Goal: Task Accomplishment & Management: Use online tool/utility

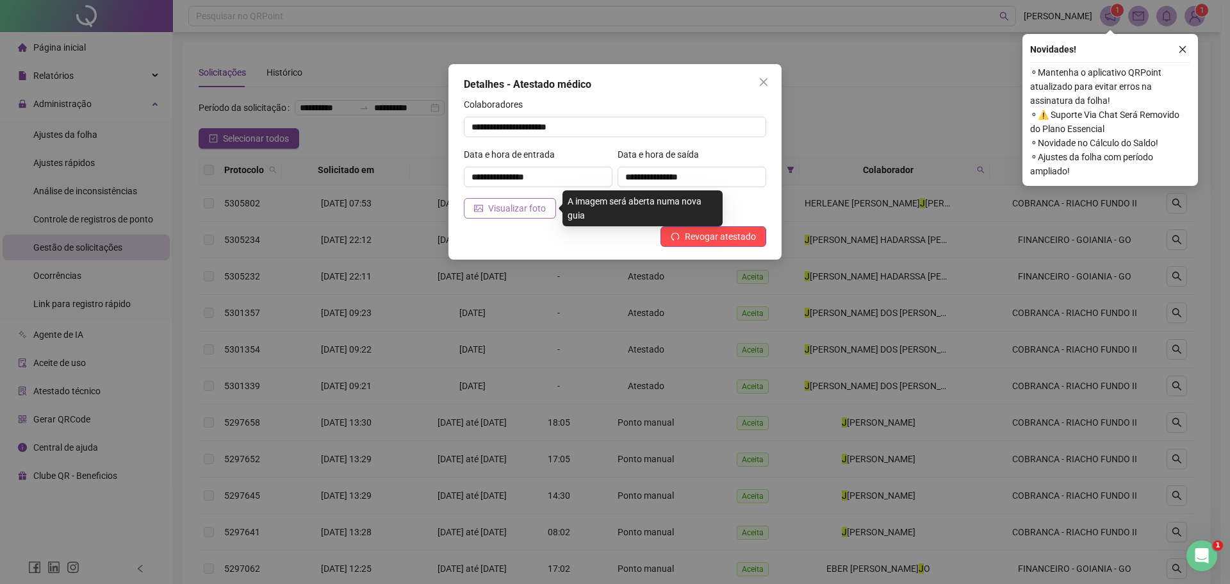
click at [492, 207] on span "Visualizar foto" at bounding box center [517, 208] width 58 height 14
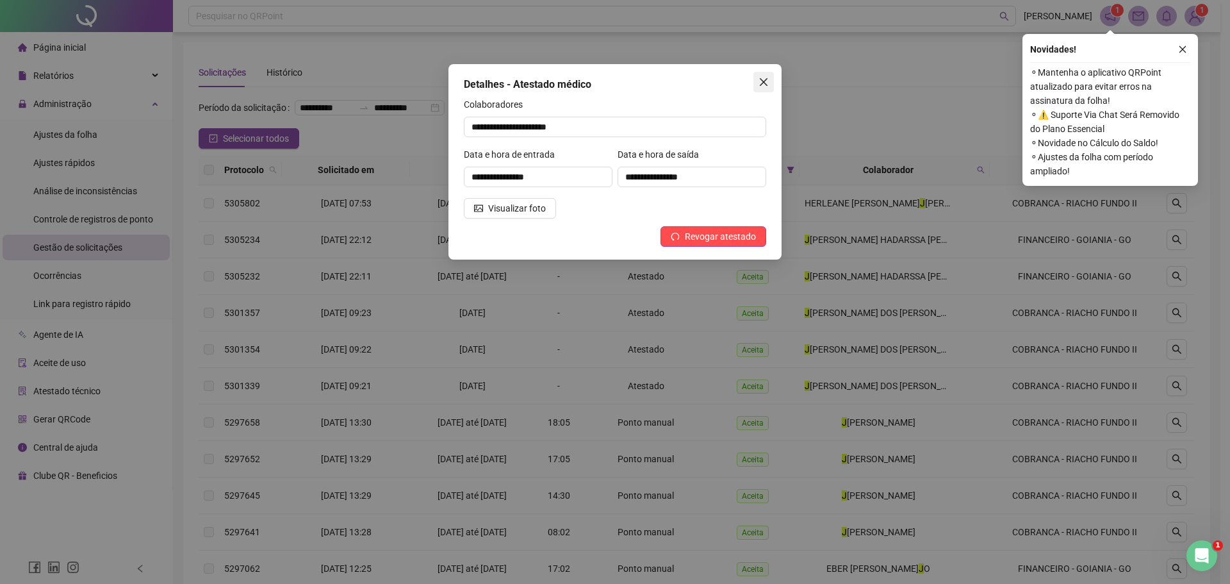
click at [763, 78] on icon "close" at bounding box center [763, 82] width 10 height 10
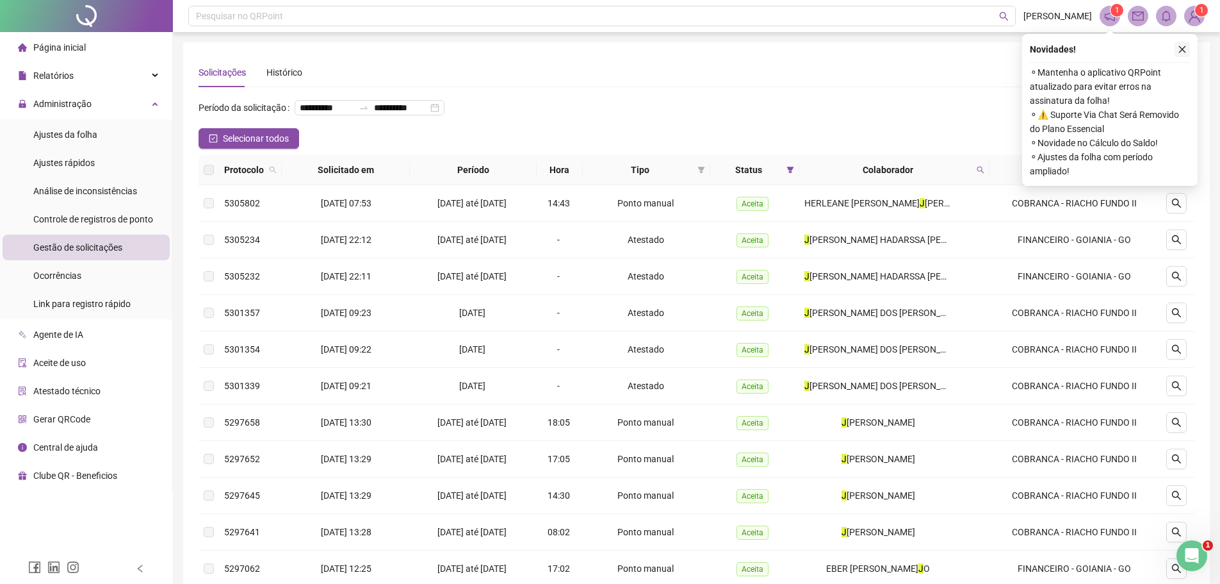
click at [1180, 47] on icon "close" at bounding box center [1182, 49] width 7 height 7
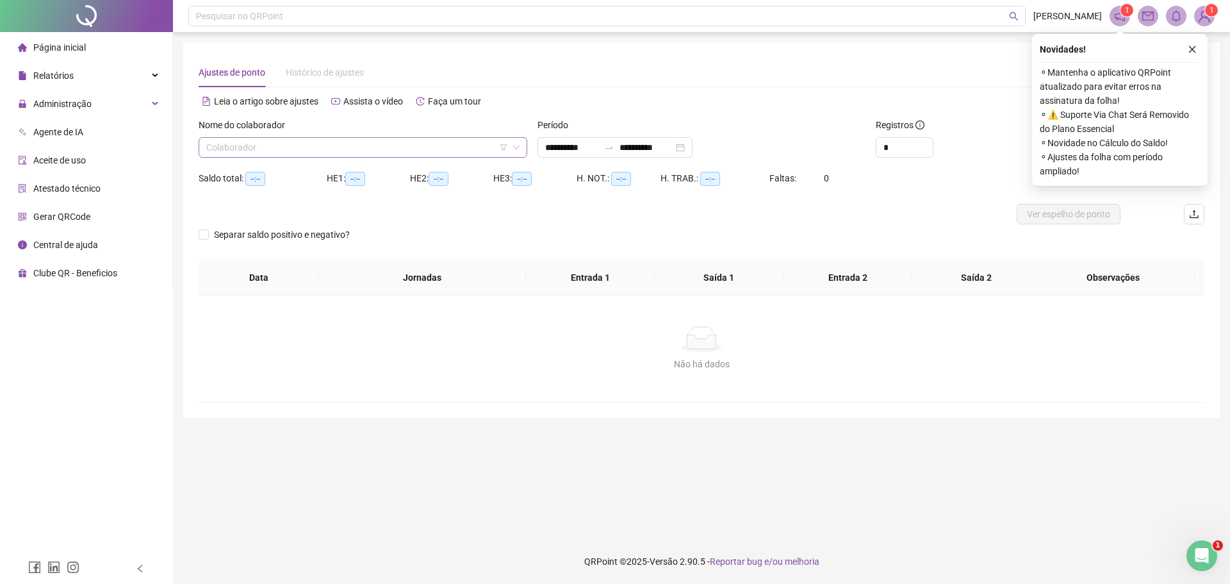
click at [352, 143] on input "search" at bounding box center [357, 147] width 302 height 19
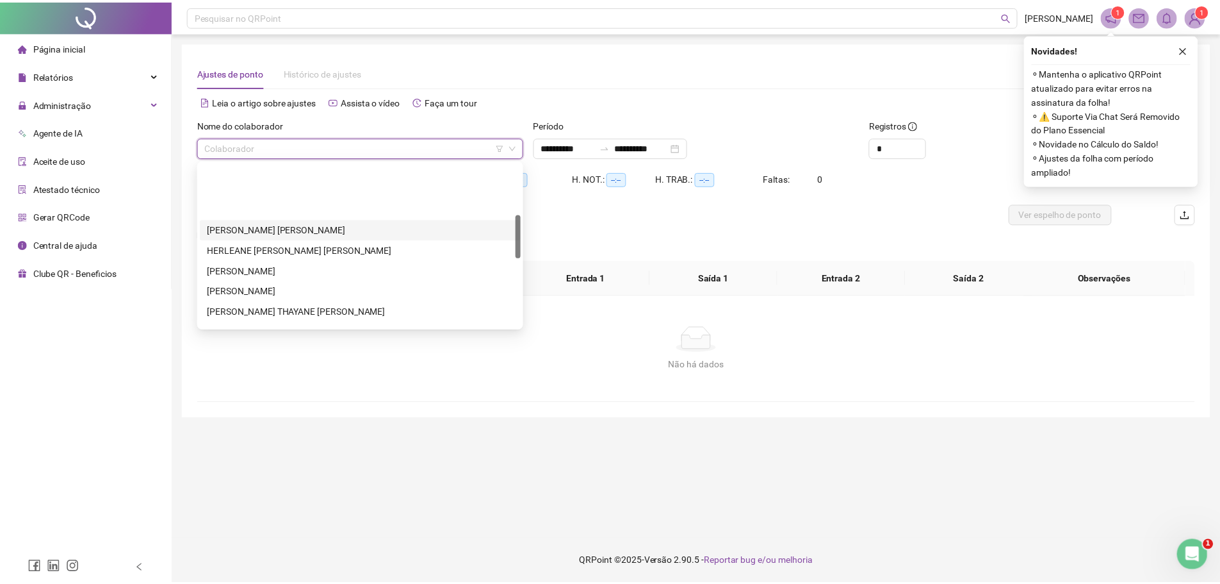
scroll to position [192, 0]
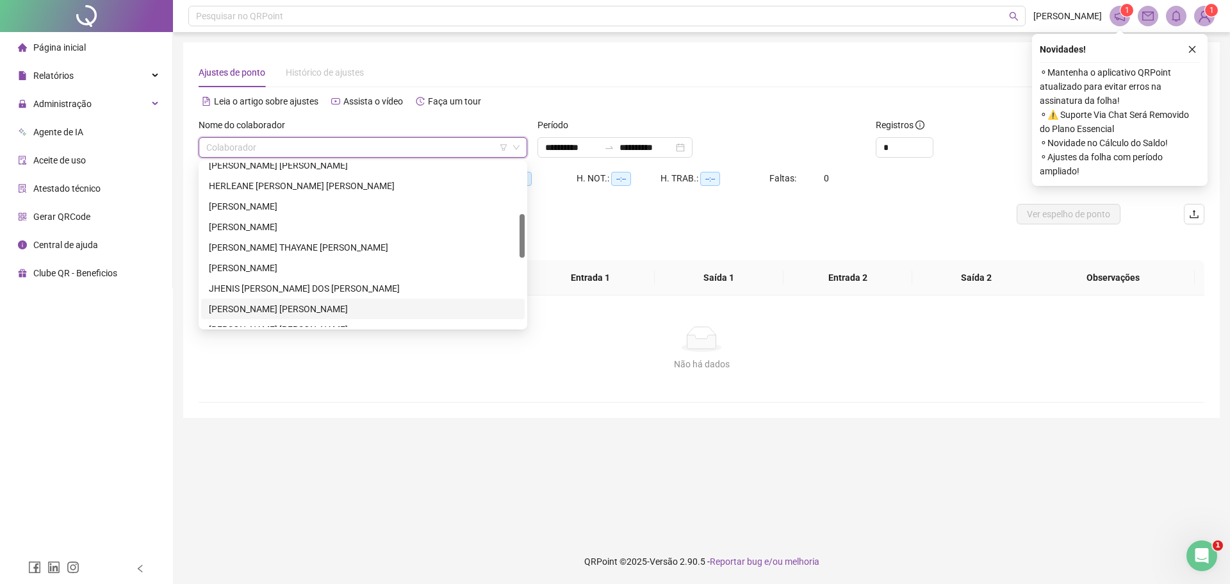
click at [256, 307] on div "[PERSON_NAME] [PERSON_NAME]" at bounding box center [363, 309] width 308 height 14
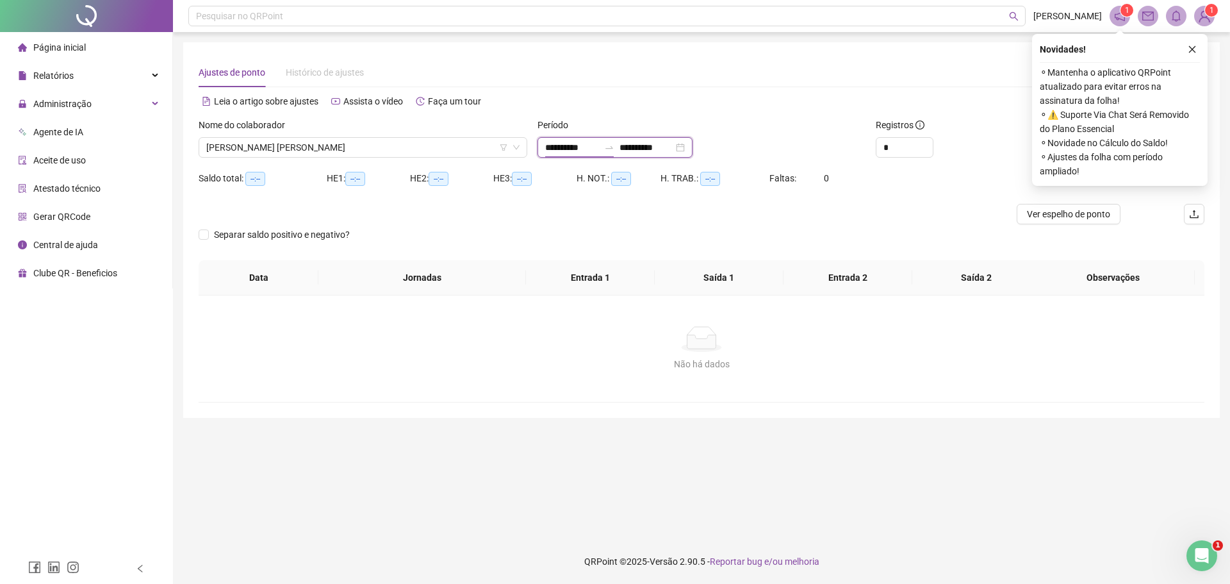
click at [560, 146] on input "**********" at bounding box center [572, 147] width 54 height 14
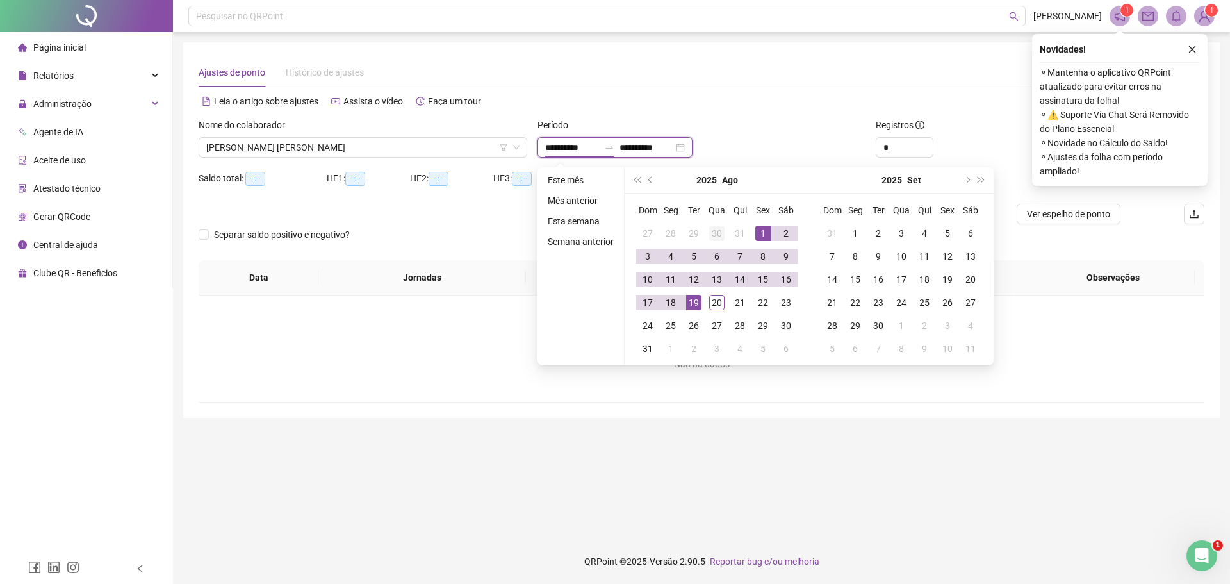
type input "**********"
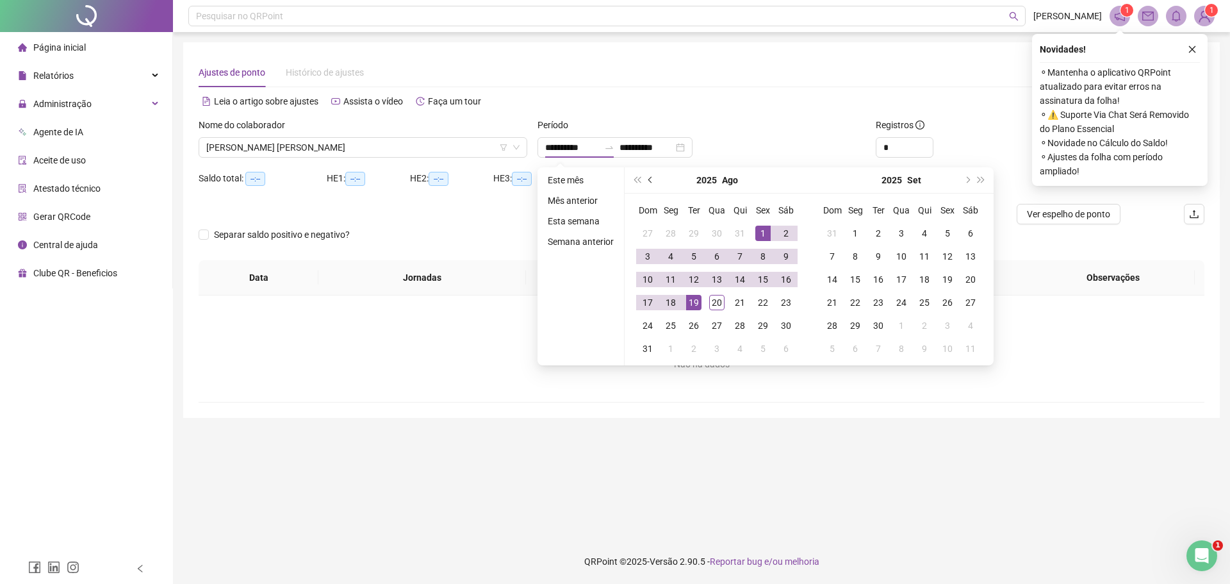
click at [649, 180] on span "prev-year" at bounding box center [651, 180] width 6 height 6
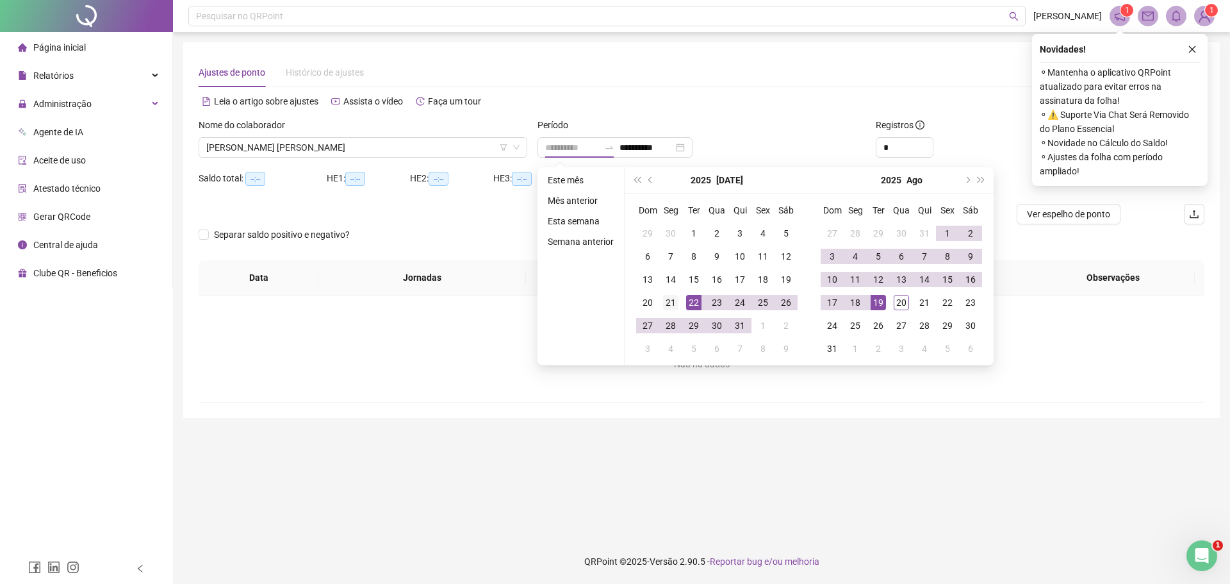
type input "**********"
click at [669, 300] on div "21" at bounding box center [670, 302] width 15 height 15
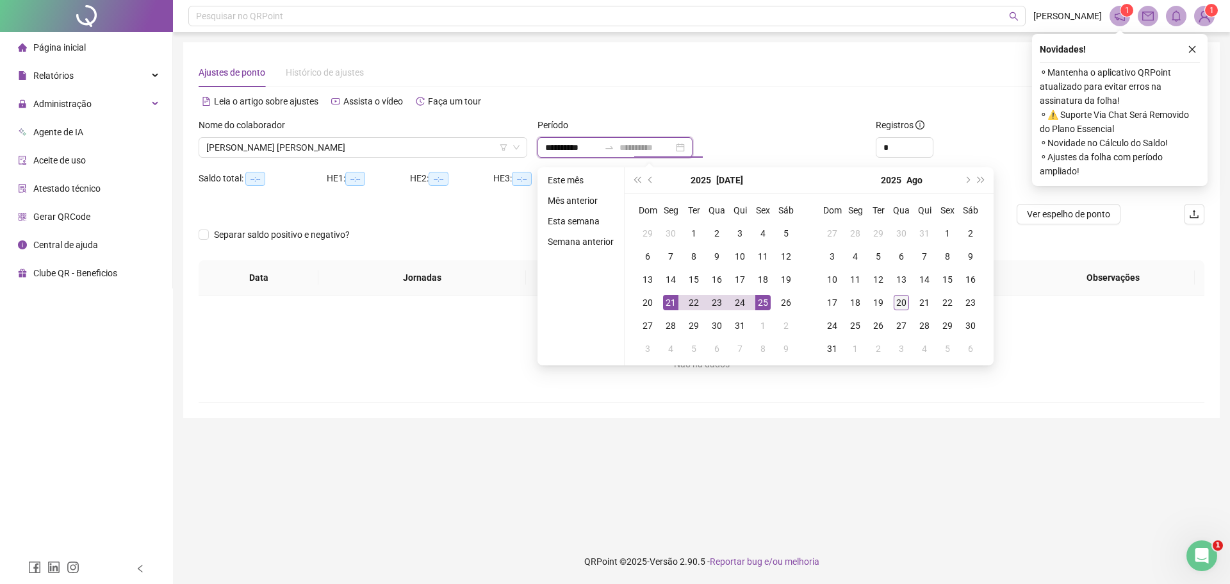
type input "**********"
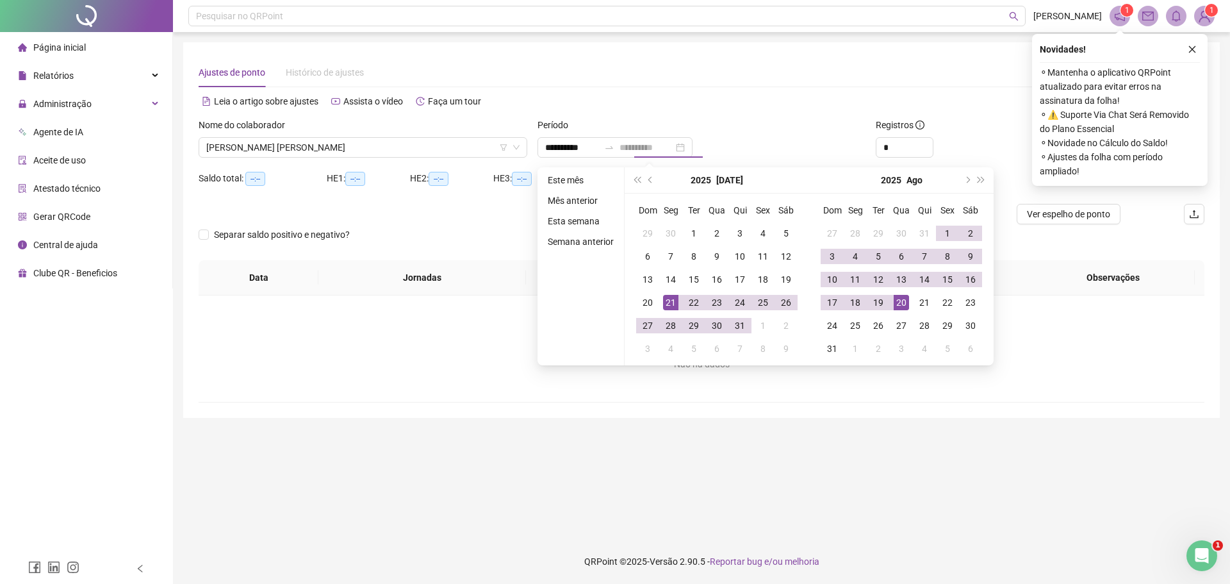
click at [897, 302] on div "20" at bounding box center [901, 302] width 15 height 15
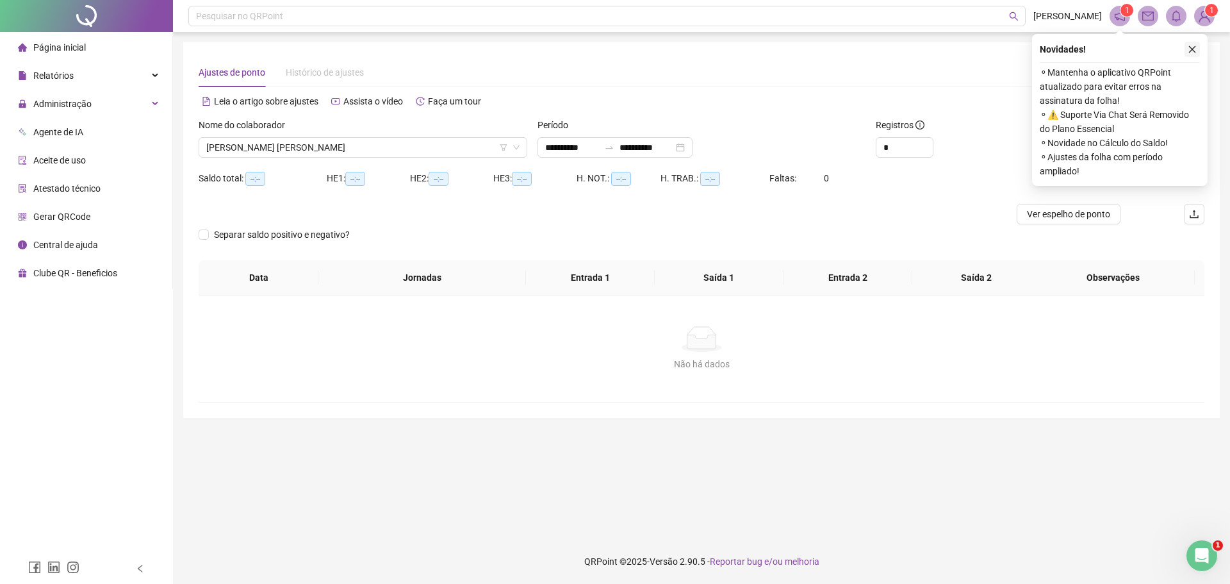
click at [1190, 44] on button "button" at bounding box center [1191, 49] width 15 height 15
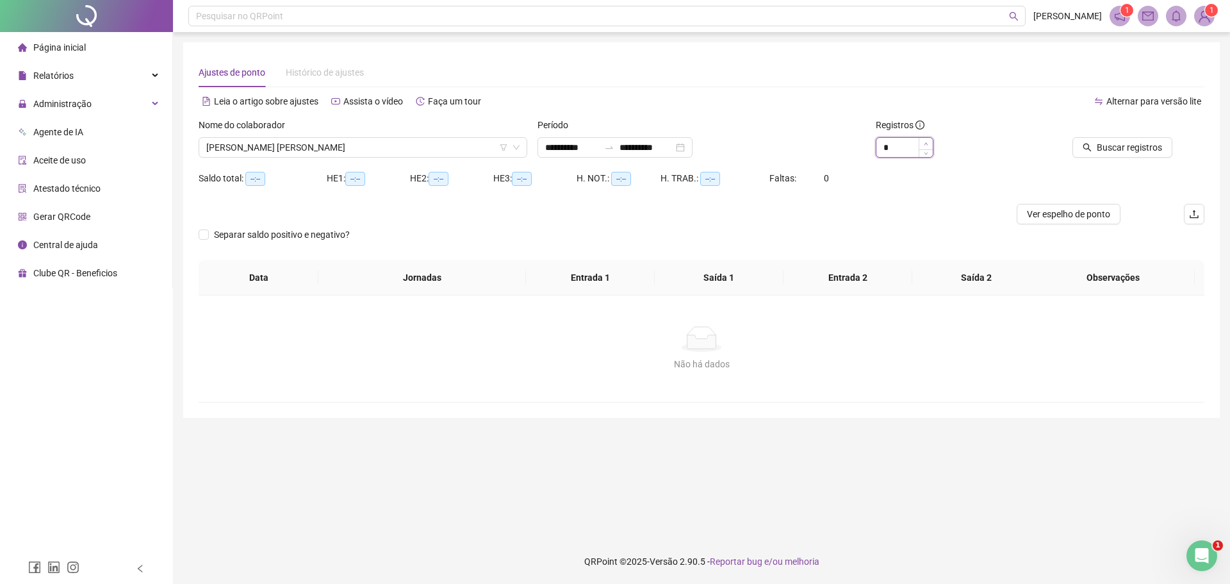
type input "*"
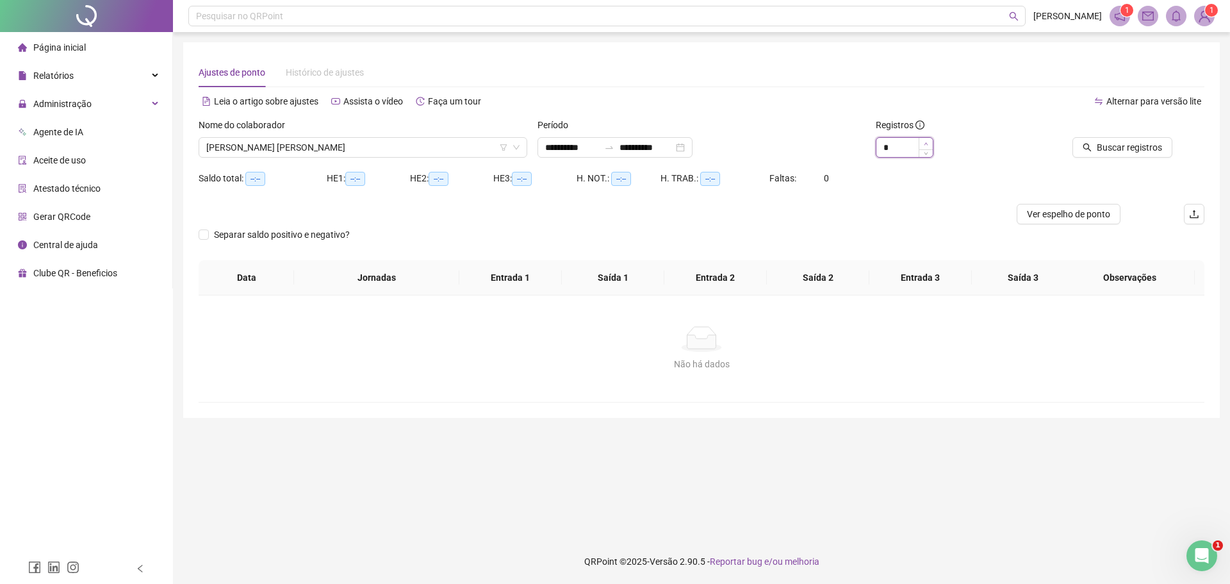
click at [928, 140] on span "Increase Value" at bounding box center [926, 144] width 14 height 12
click at [1112, 147] on span "Buscar registros" at bounding box center [1129, 147] width 65 height 14
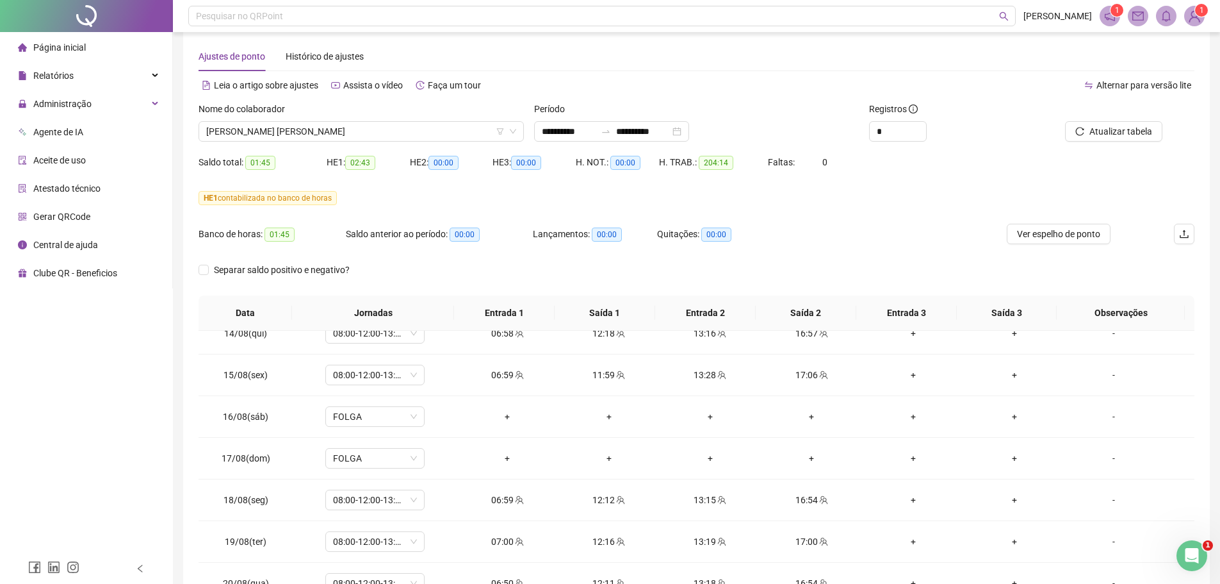
scroll to position [0, 0]
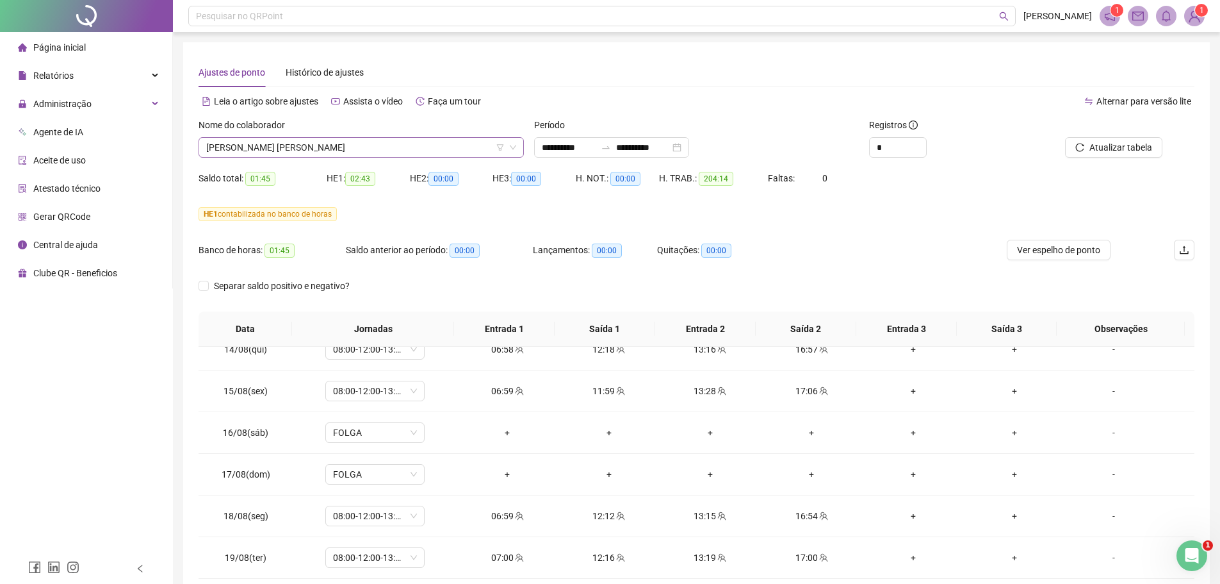
click at [365, 149] on span "[PERSON_NAME] [PERSON_NAME]" at bounding box center [361, 147] width 310 height 19
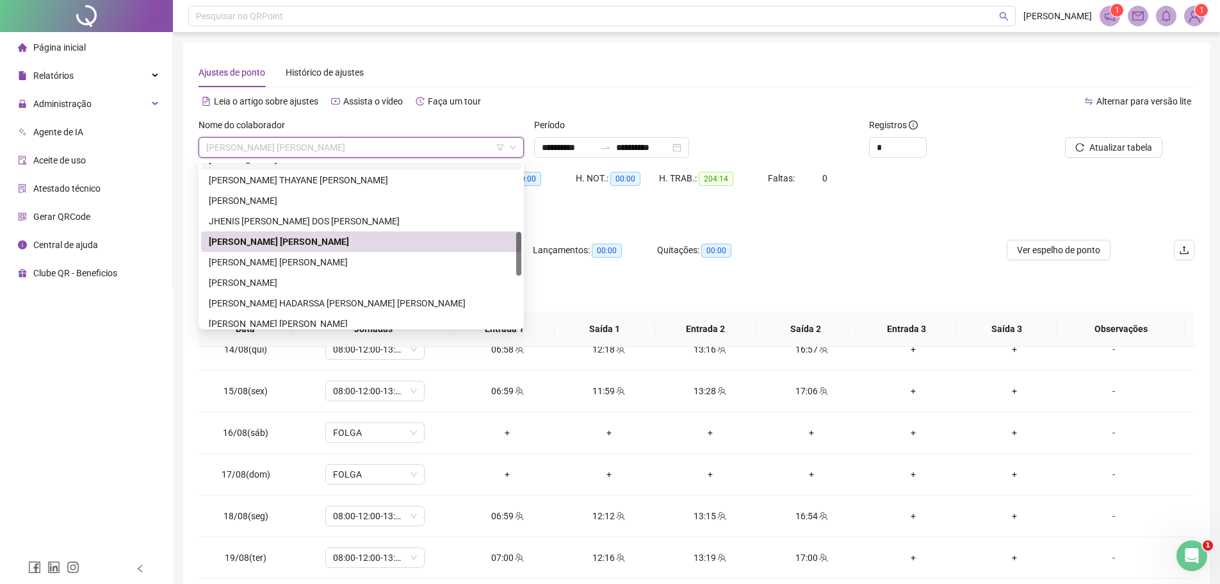
scroll to position [272, 0]
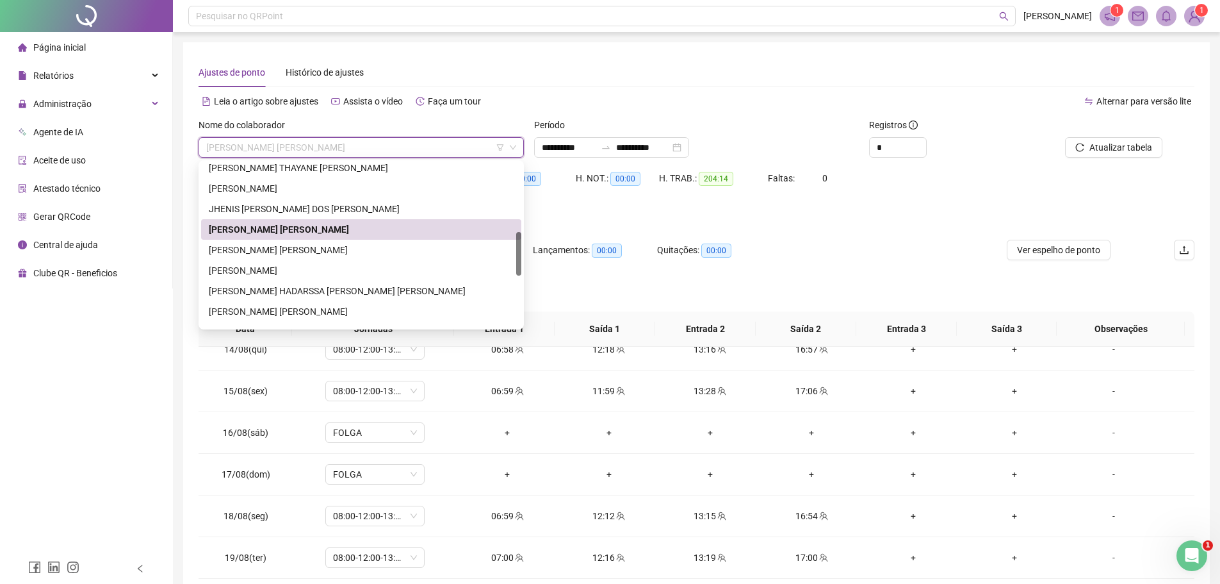
drag, startPoint x: 518, startPoint y: 229, endPoint x: 518, endPoint y: 250, distance: 21.1
click at [518, 250] on div at bounding box center [518, 254] width 5 height 44
click at [364, 250] on div "[PERSON_NAME] [PERSON_NAME]" at bounding box center [361, 250] width 305 height 14
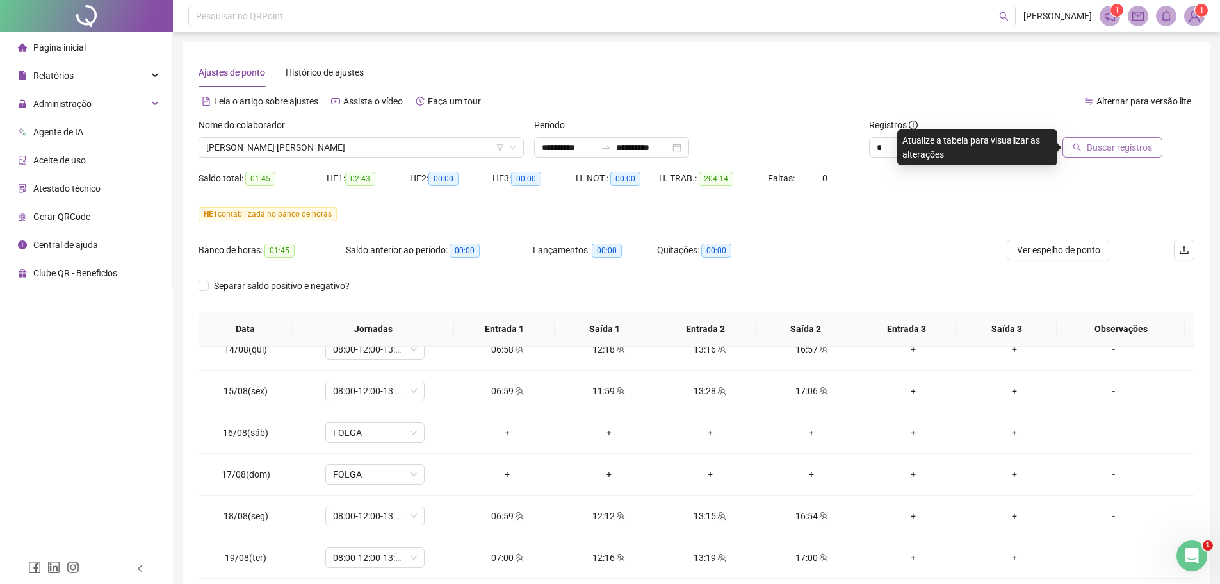
click at [1124, 145] on span "Buscar registros" at bounding box center [1119, 147] width 65 height 14
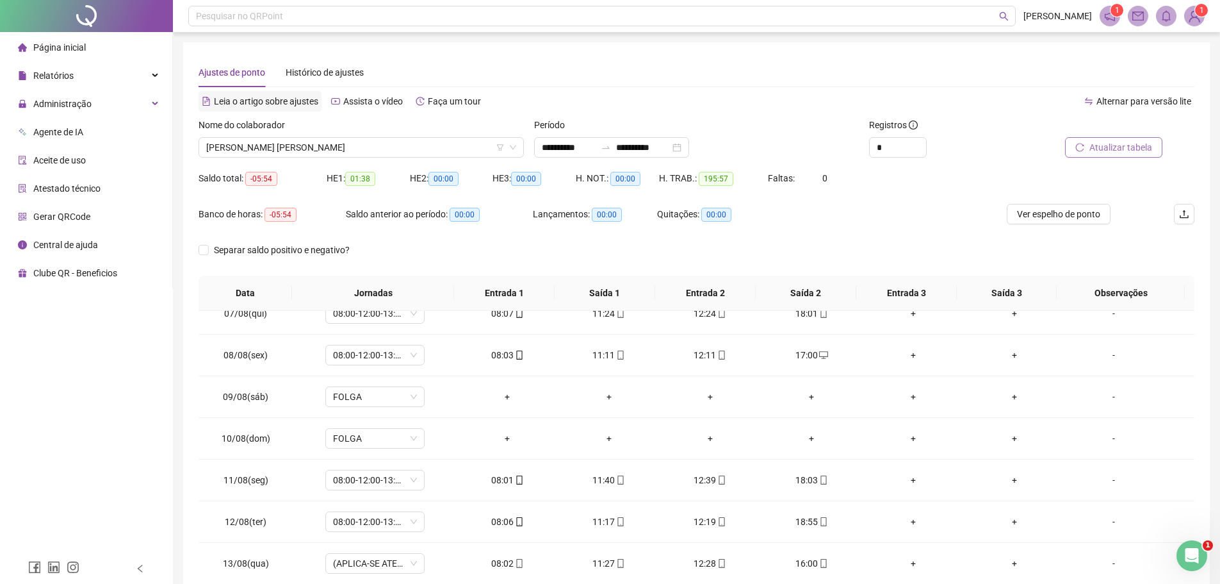
scroll to position [697, 0]
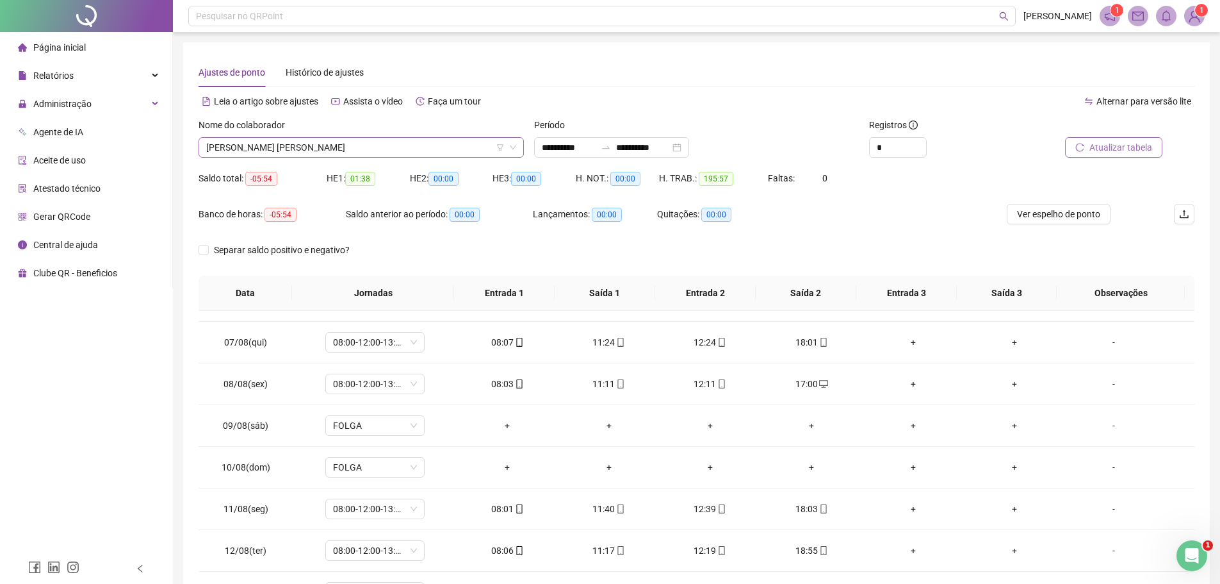
click at [381, 150] on span "[PERSON_NAME] [PERSON_NAME]" at bounding box center [361, 147] width 310 height 19
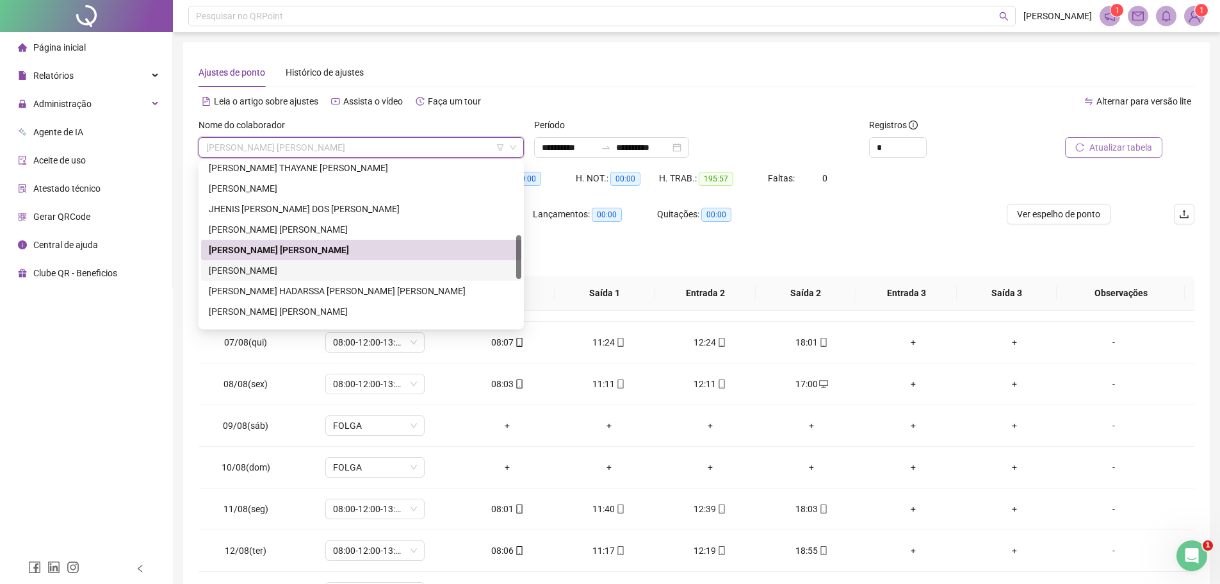
scroll to position [208, 0]
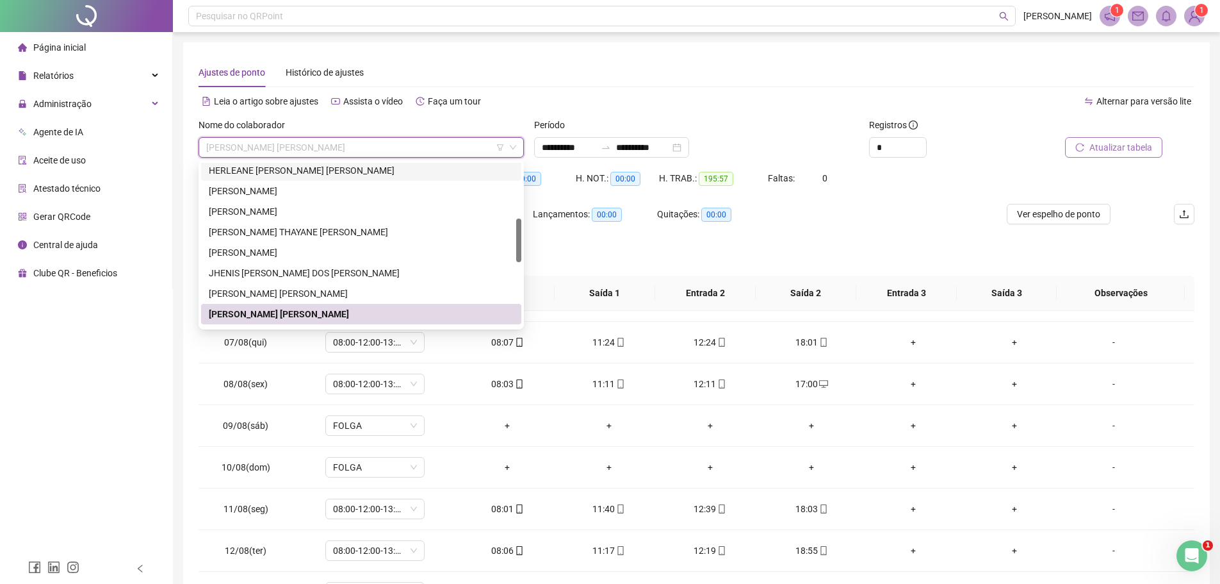
click at [289, 172] on div "HERLEANE [PERSON_NAME] [PERSON_NAME]" at bounding box center [361, 170] width 305 height 14
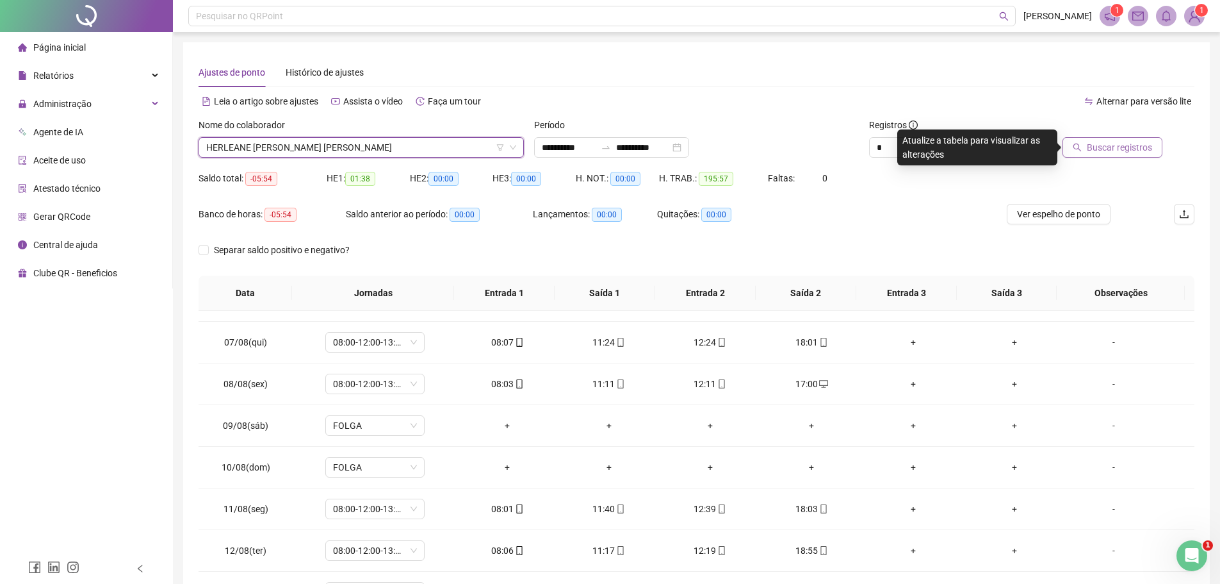
click at [1108, 145] on span "Buscar registros" at bounding box center [1119, 147] width 65 height 14
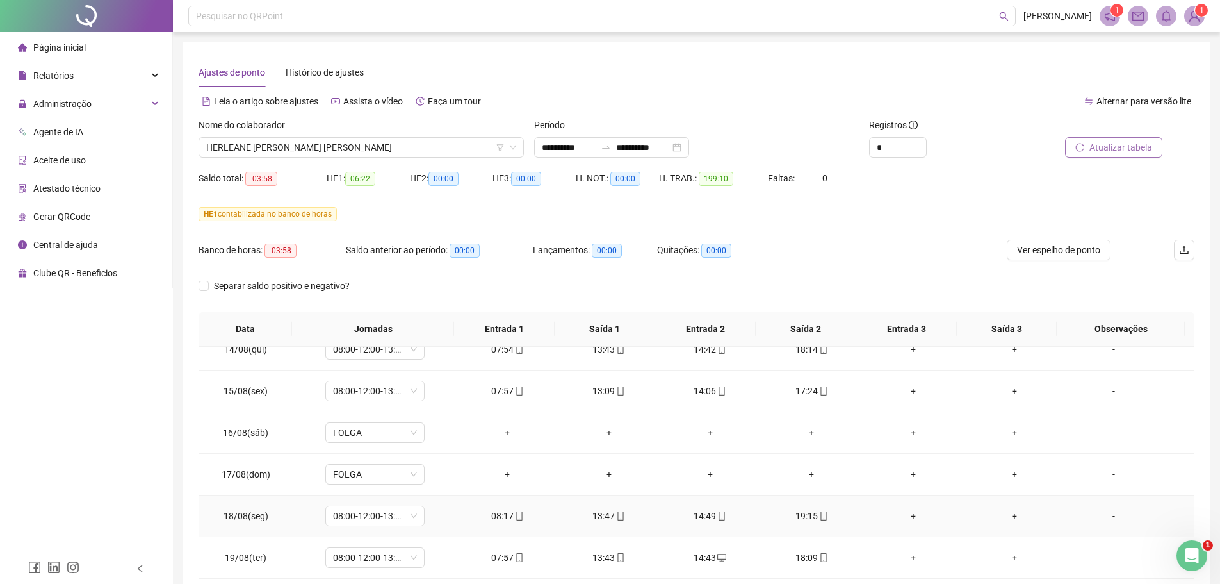
scroll to position [107, 0]
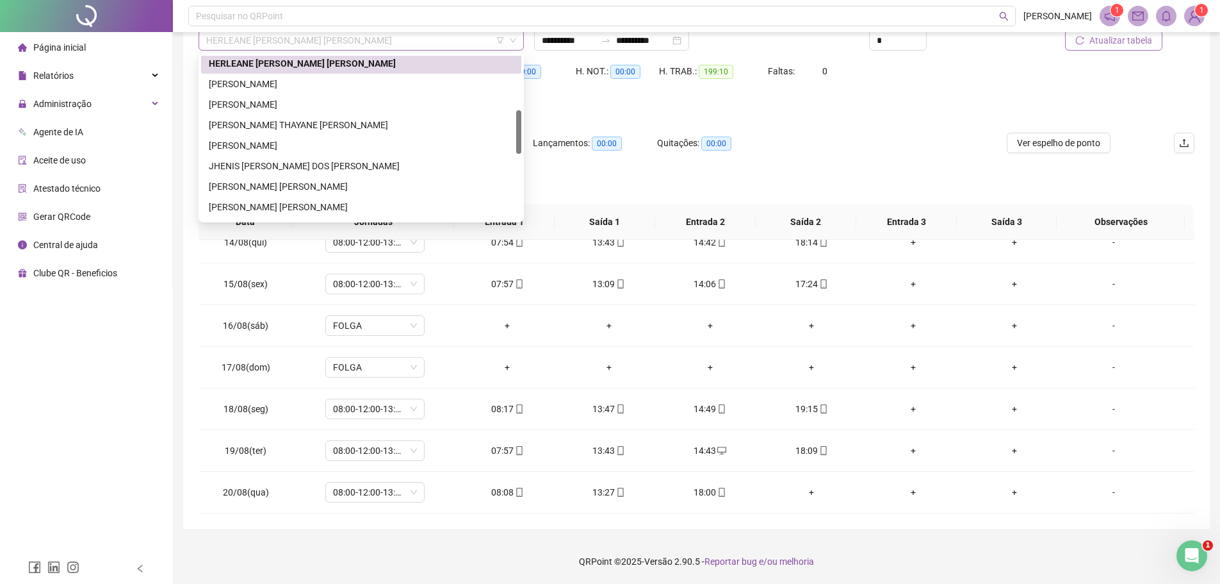
click at [362, 37] on span "HERLEANE [PERSON_NAME] [PERSON_NAME]" at bounding box center [361, 40] width 310 height 19
click at [336, 212] on div "[PERSON_NAME] [PERSON_NAME]" at bounding box center [361, 209] width 305 height 14
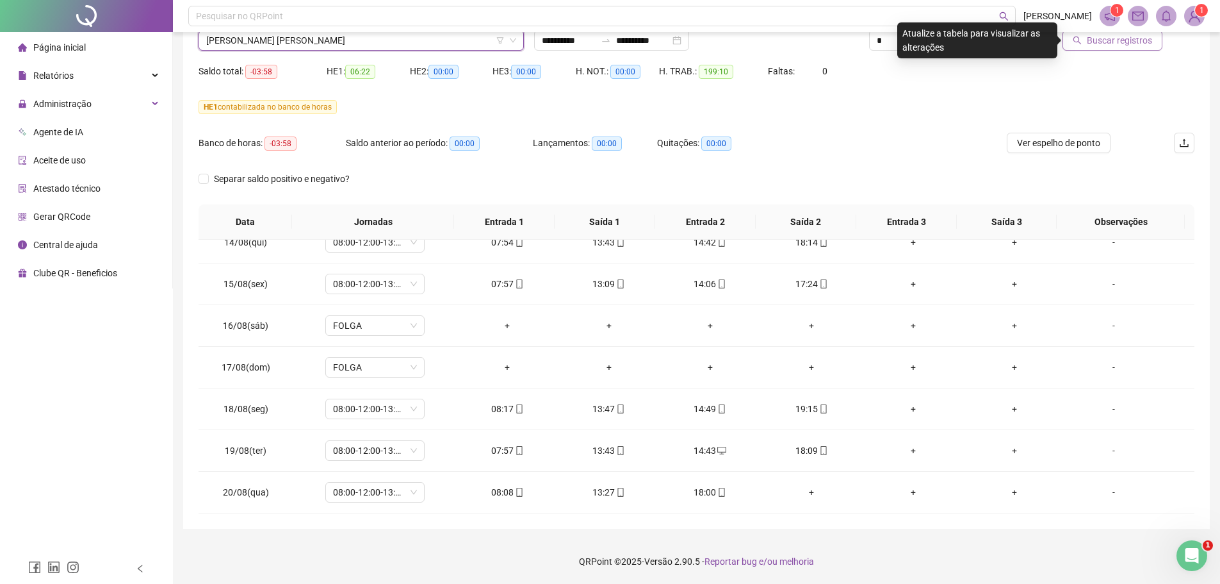
scroll to position [43, 0]
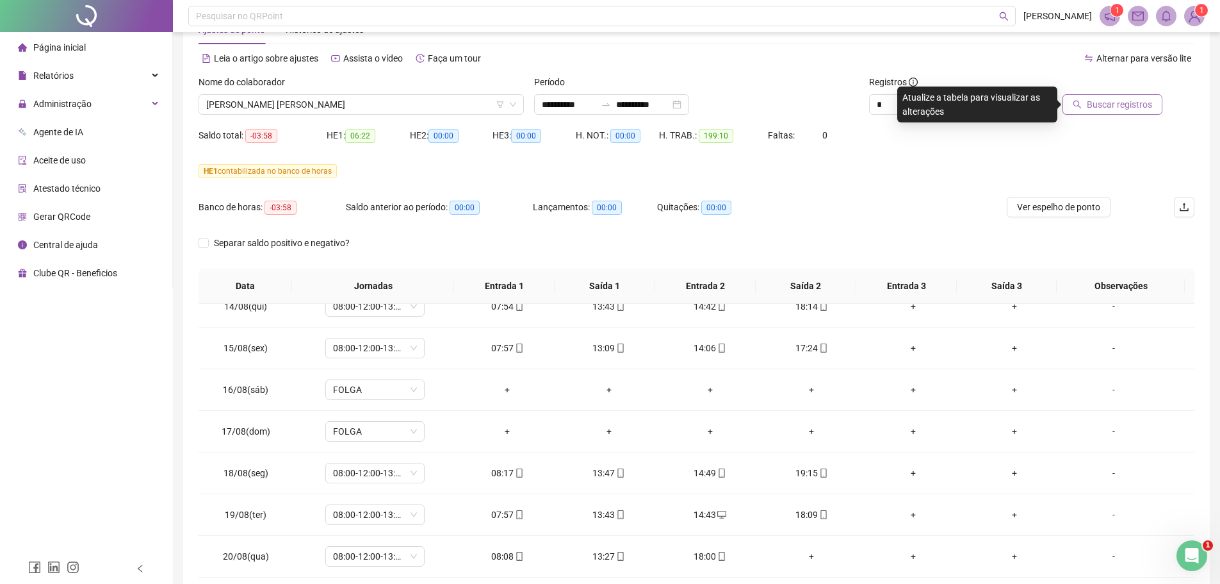
click at [1104, 106] on span "Buscar registros" at bounding box center [1119, 104] width 65 height 14
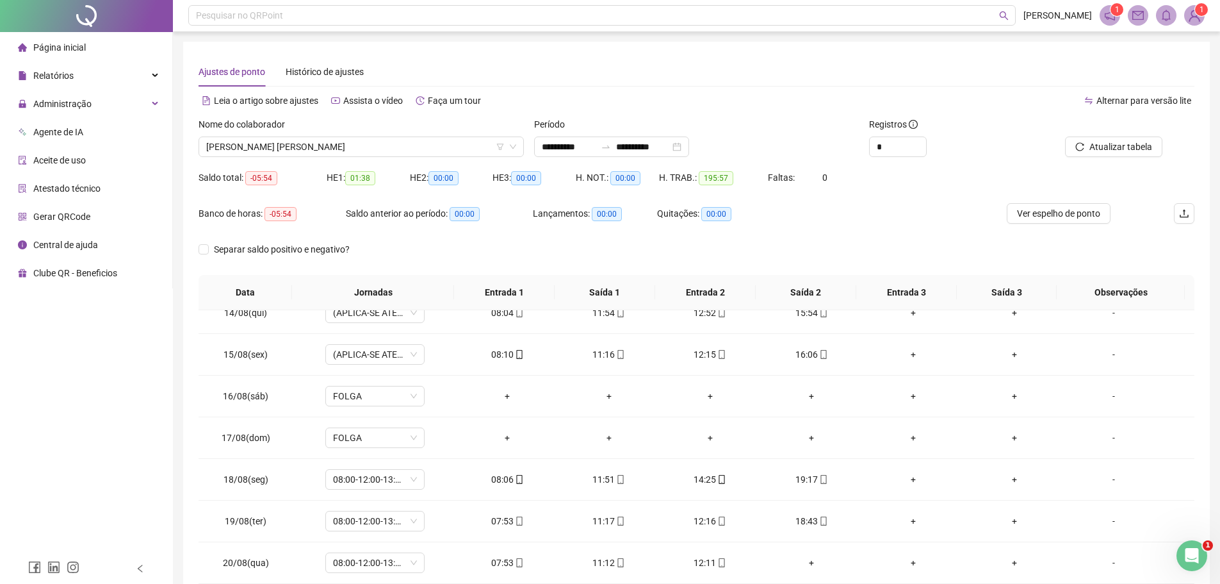
scroll to position [0, 0]
click at [358, 144] on span "[PERSON_NAME] [PERSON_NAME]" at bounding box center [361, 147] width 310 height 19
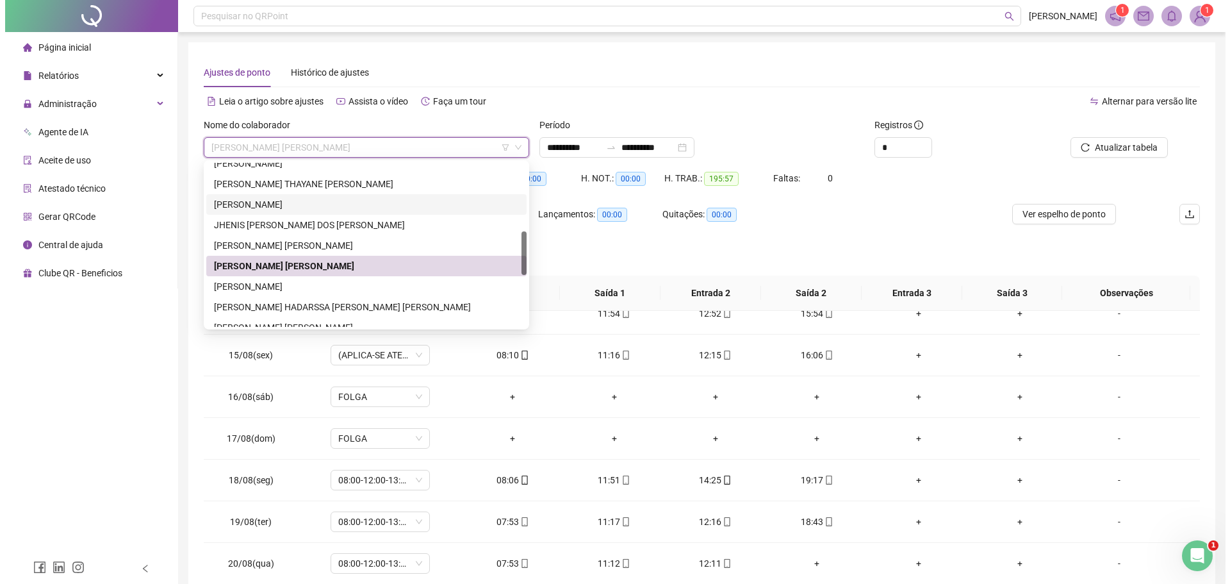
scroll to position [287, 0]
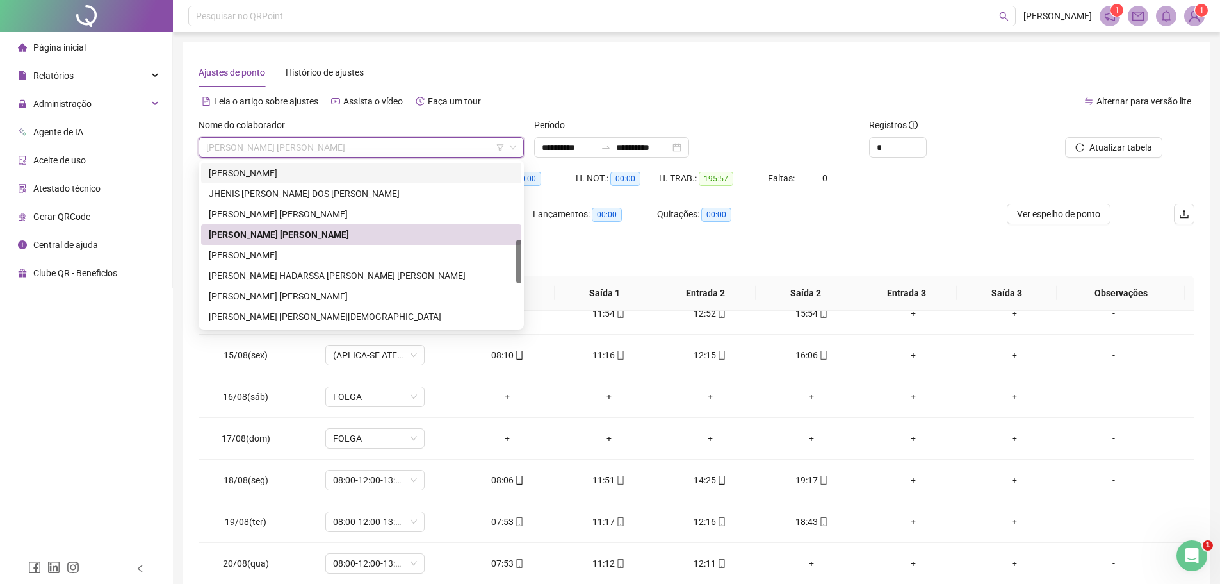
drag, startPoint x: 518, startPoint y: 242, endPoint x: 522, endPoint y: 263, distance: 22.1
click at [522, 263] on div "214540 204654 280664 [PERSON_NAME] THAYANE [PERSON_NAME] [PERSON_NAME] JHENIS […" at bounding box center [361, 244] width 325 height 169
click at [320, 256] on div "[PERSON_NAME]" at bounding box center [361, 255] width 305 height 14
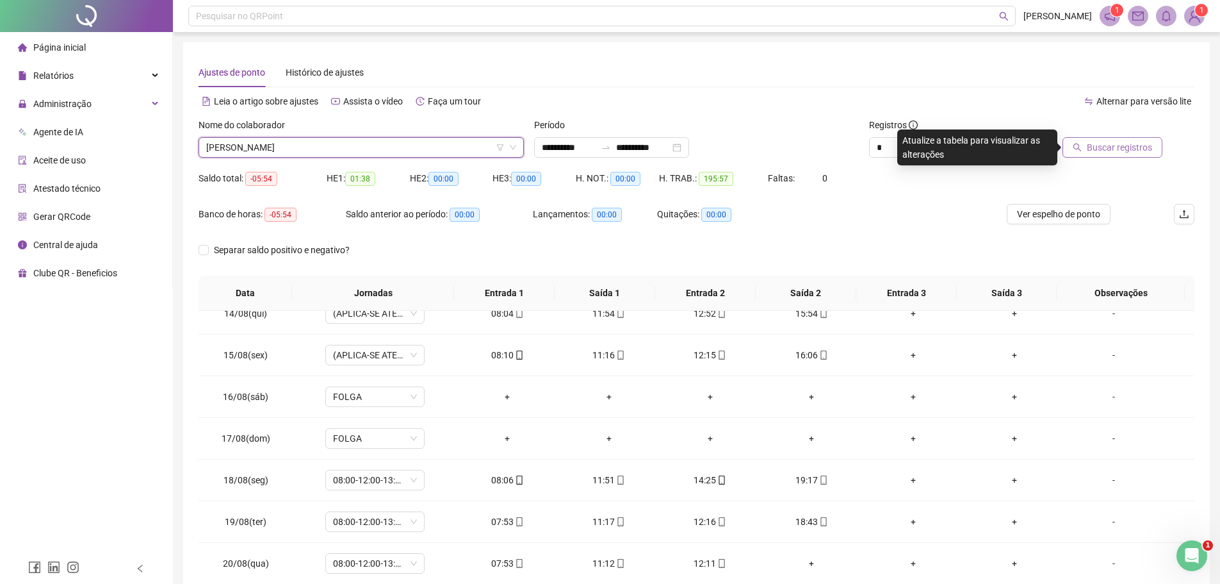
click at [1094, 148] on span "Buscar registros" at bounding box center [1119, 147] width 65 height 14
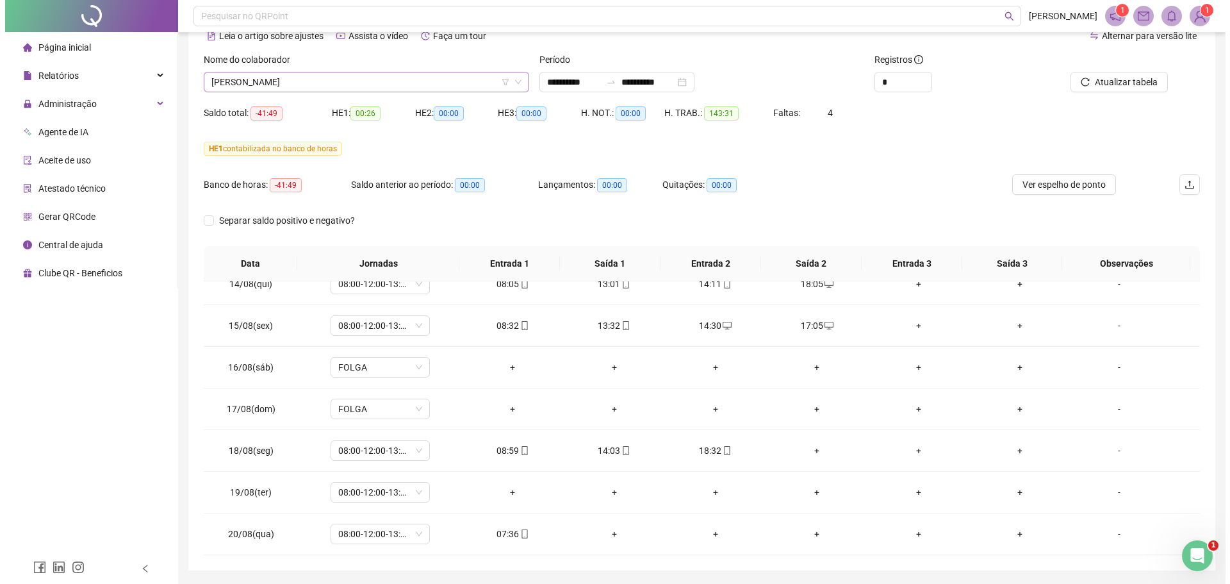
scroll to position [43, 0]
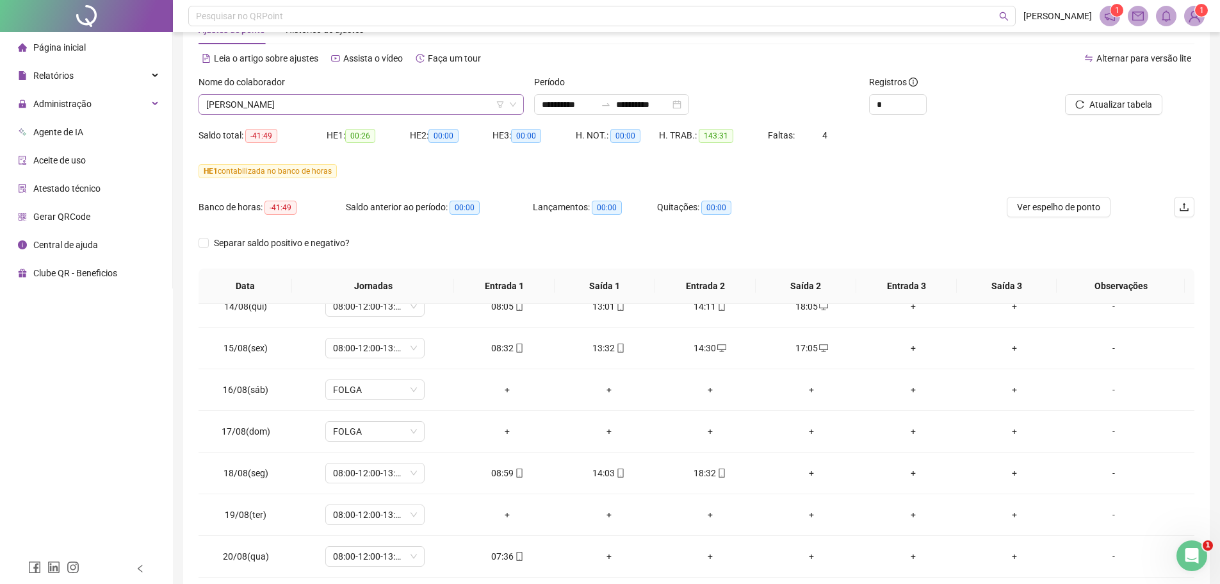
click at [327, 108] on span "[PERSON_NAME]" at bounding box center [361, 104] width 310 height 19
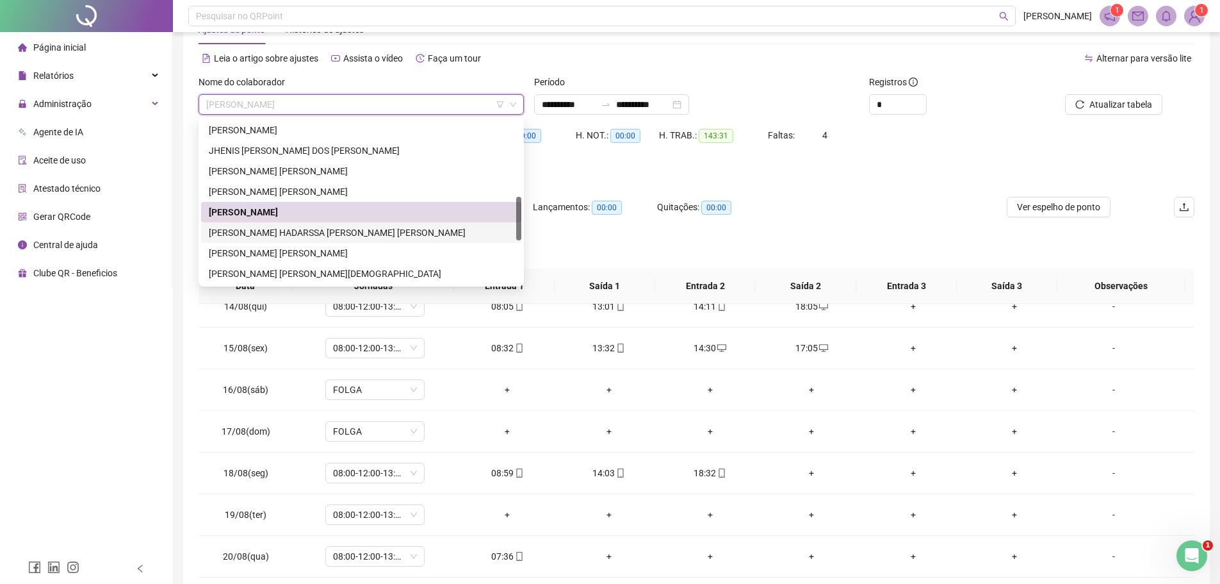
click at [283, 233] on div "[PERSON_NAME] HADARSSA [PERSON_NAME] [PERSON_NAME]" at bounding box center [361, 232] width 305 height 14
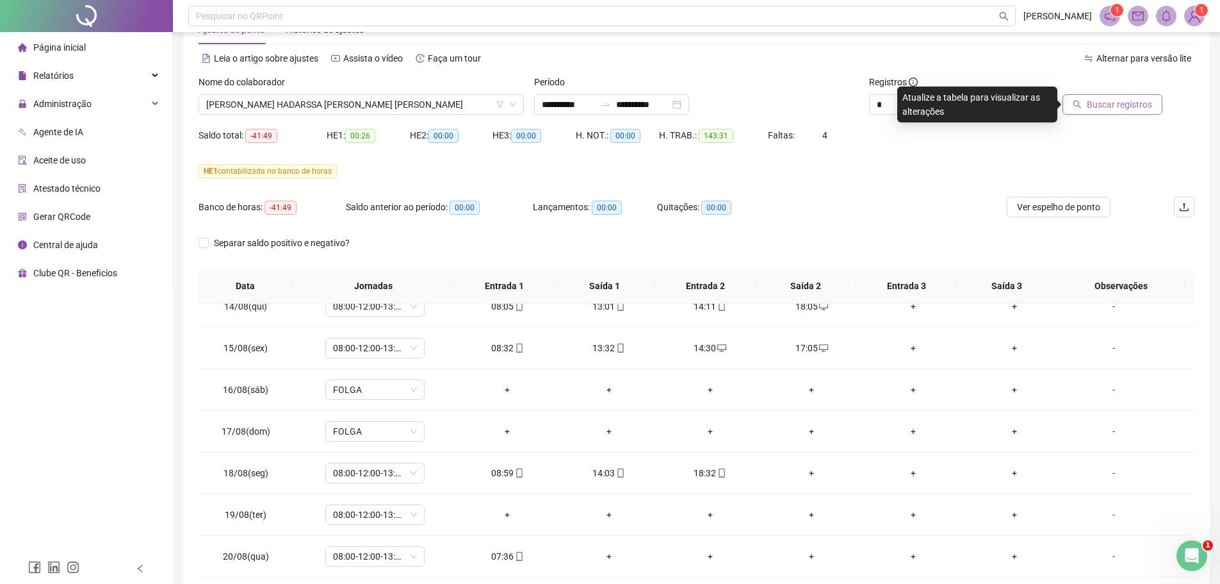
click at [1095, 107] on span "Buscar registros" at bounding box center [1119, 104] width 65 height 14
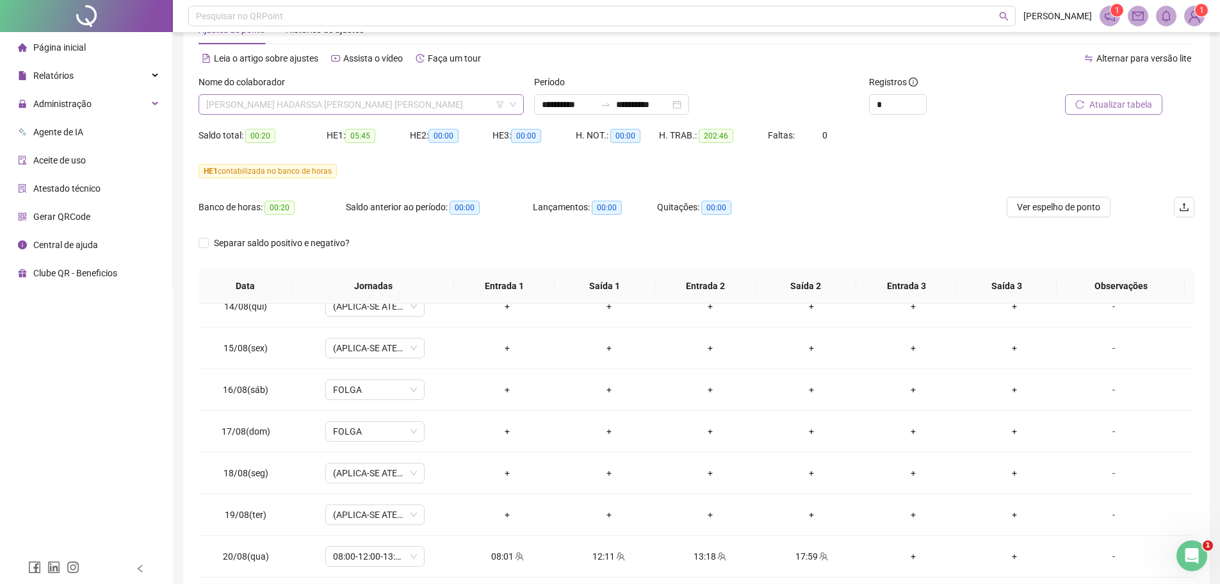
click at [388, 104] on span "[PERSON_NAME] HADARSSA [PERSON_NAME] [PERSON_NAME]" at bounding box center [361, 104] width 310 height 19
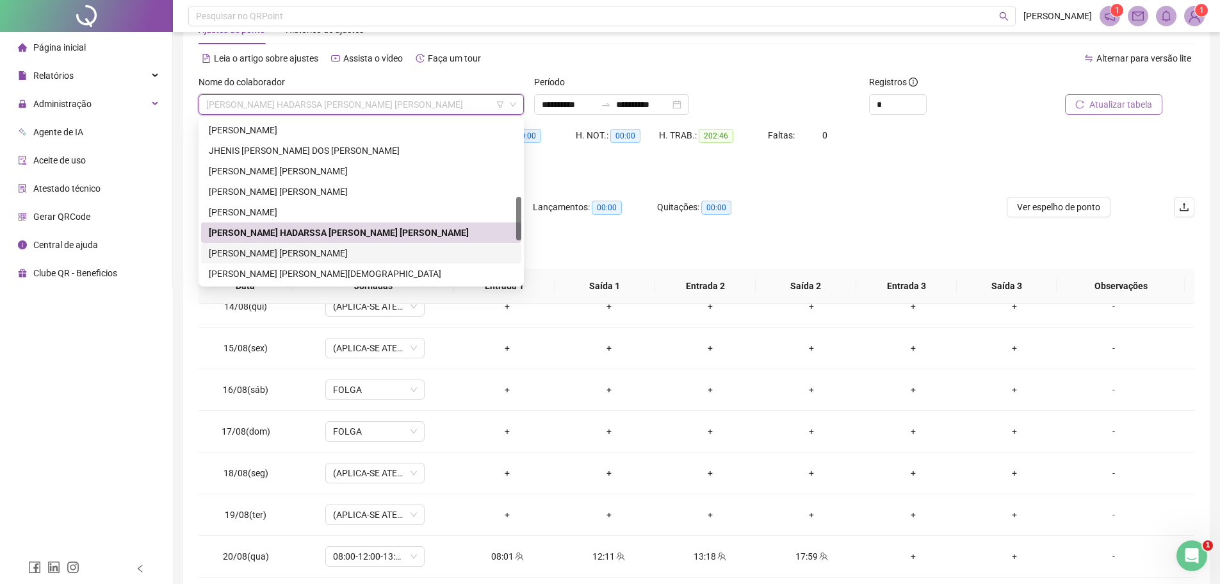
click at [319, 254] on div "[PERSON_NAME] [PERSON_NAME]" at bounding box center [361, 253] width 305 height 14
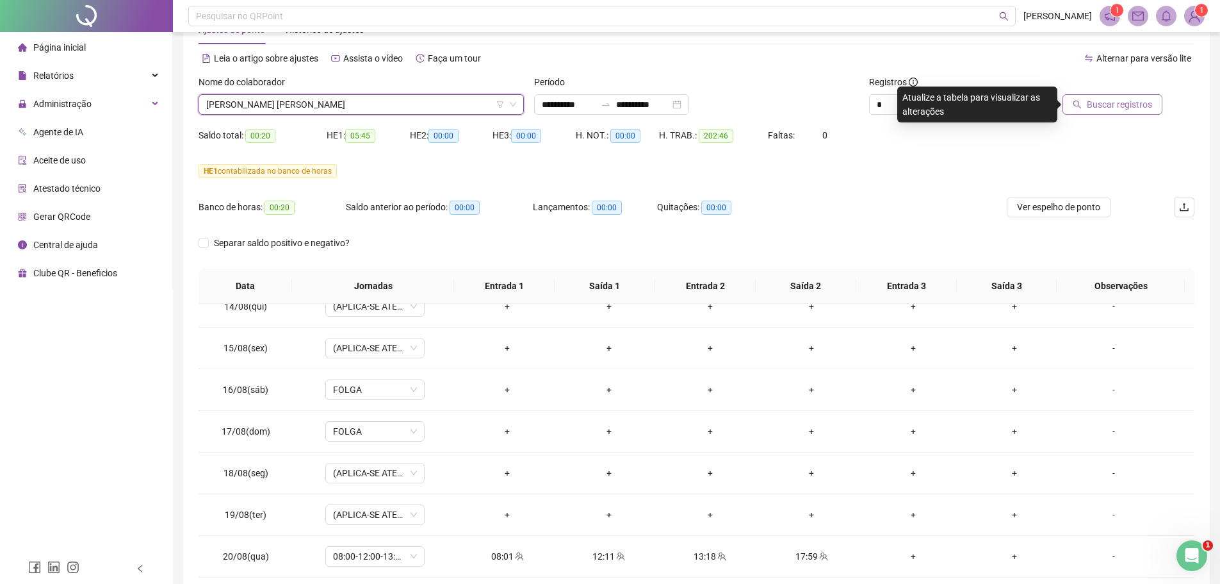
click at [1099, 104] on span "Buscar registros" at bounding box center [1119, 104] width 65 height 14
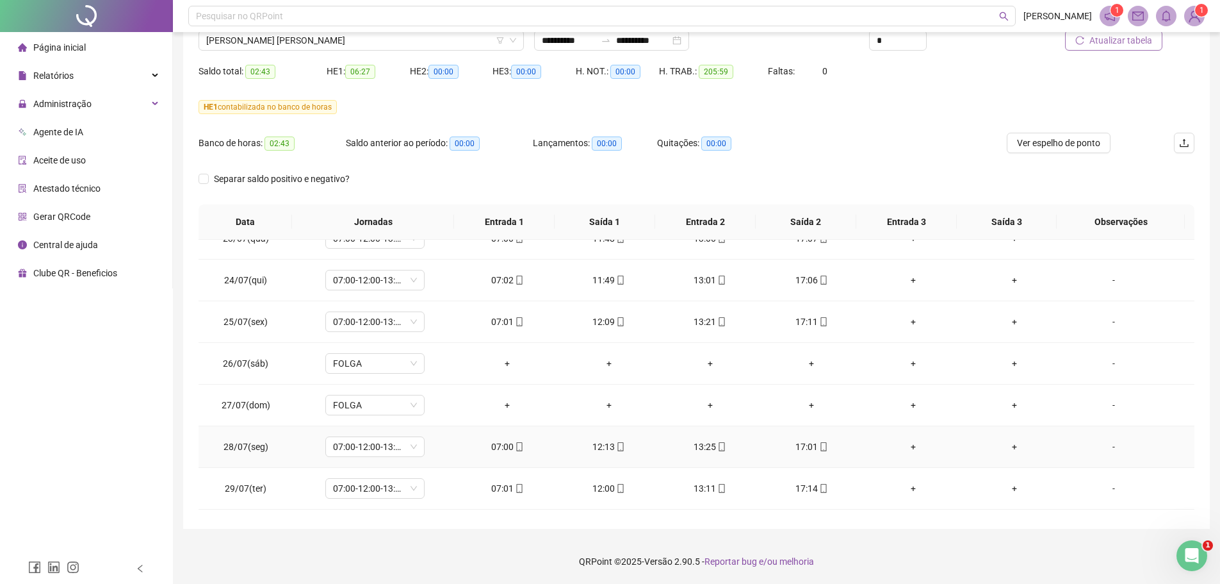
scroll to position [0, 0]
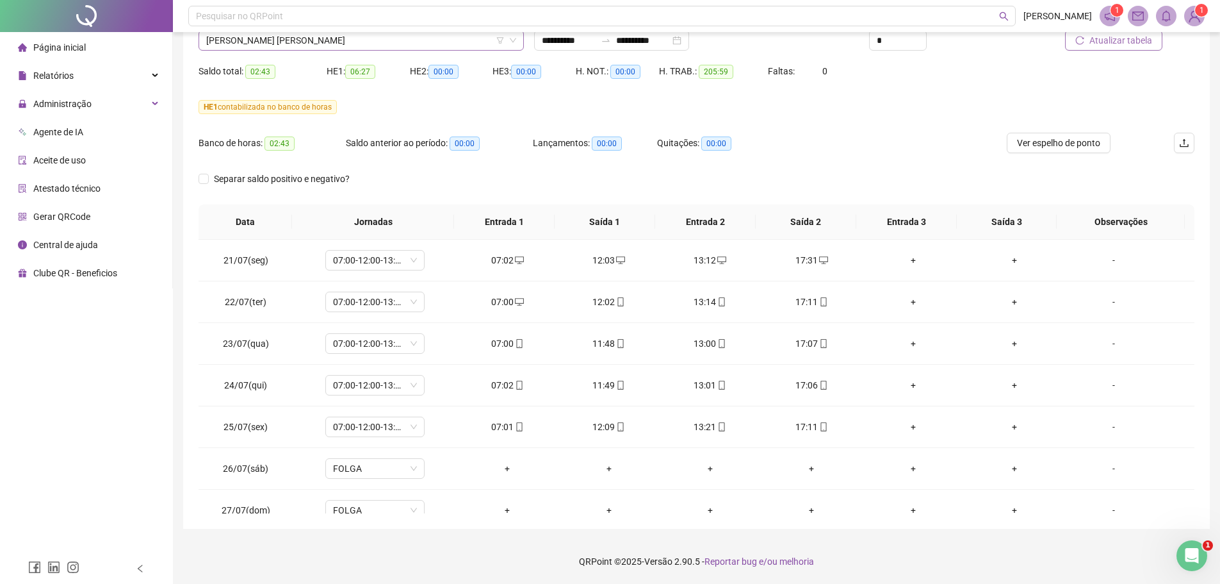
click at [341, 38] on span "[PERSON_NAME] [PERSON_NAME]" at bounding box center [361, 40] width 310 height 19
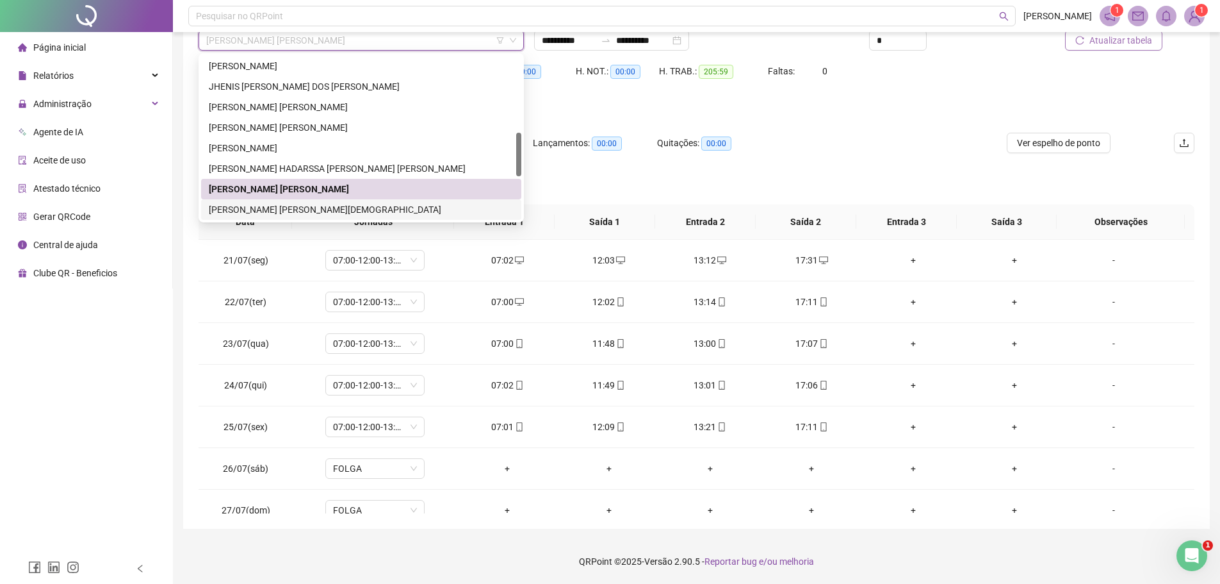
click at [319, 209] on div "[PERSON_NAME] [PERSON_NAME][DEMOGRAPHIC_DATA]" at bounding box center [361, 209] width 305 height 14
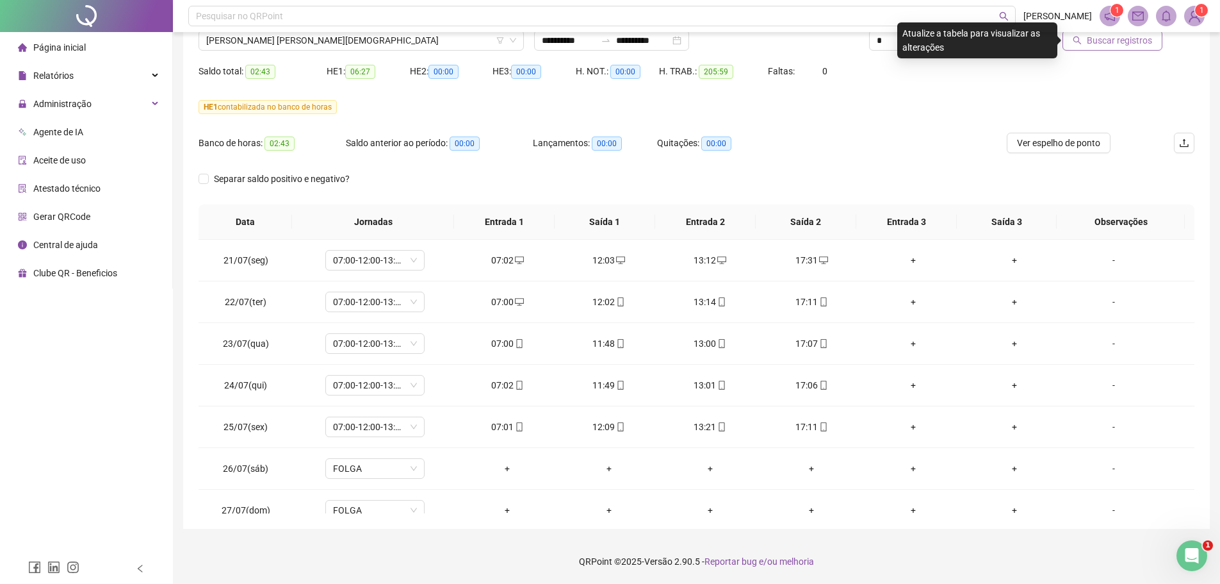
click at [1105, 42] on span "Buscar registros" at bounding box center [1119, 40] width 65 height 14
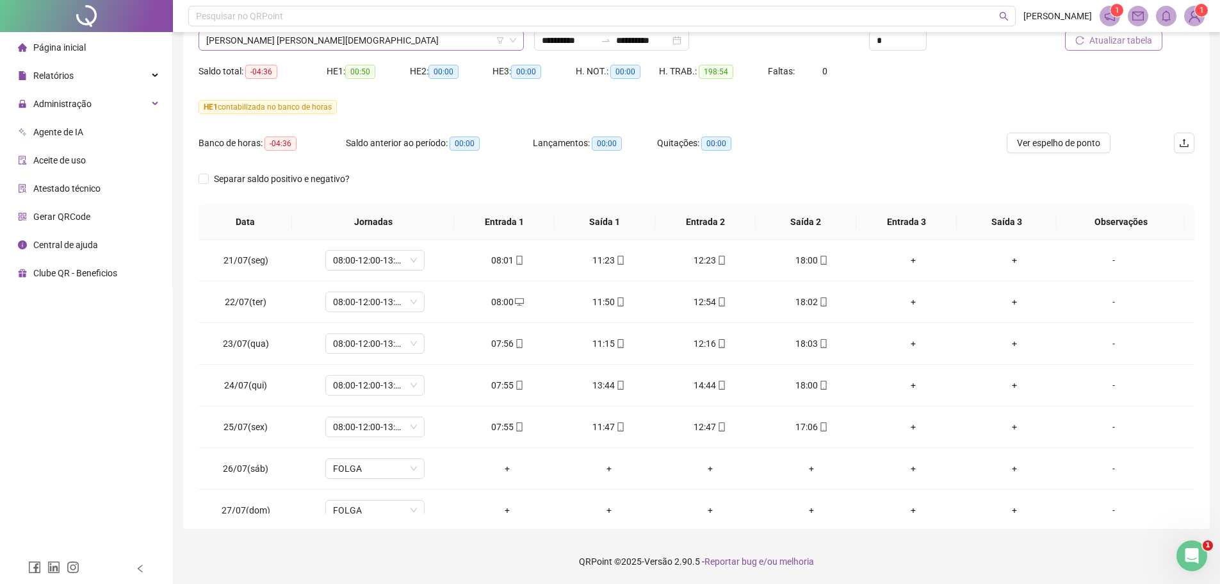
click at [366, 40] on span "[PERSON_NAME] [PERSON_NAME][DEMOGRAPHIC_DATA]" at bounding box center [361, 40] width 310 height 19
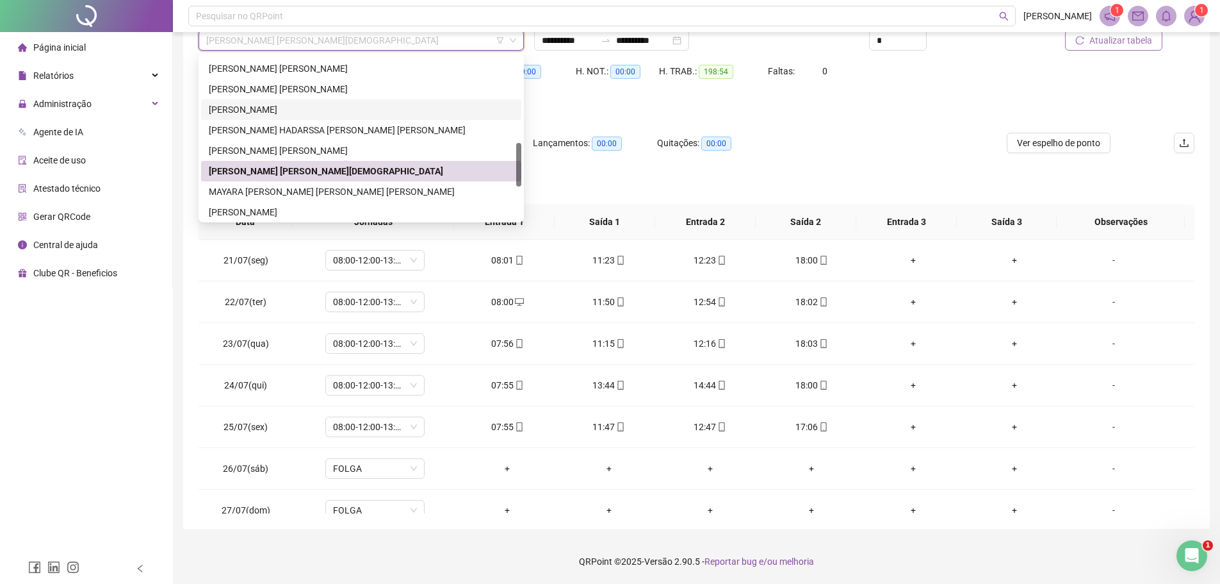
scroll to position [347, 0]
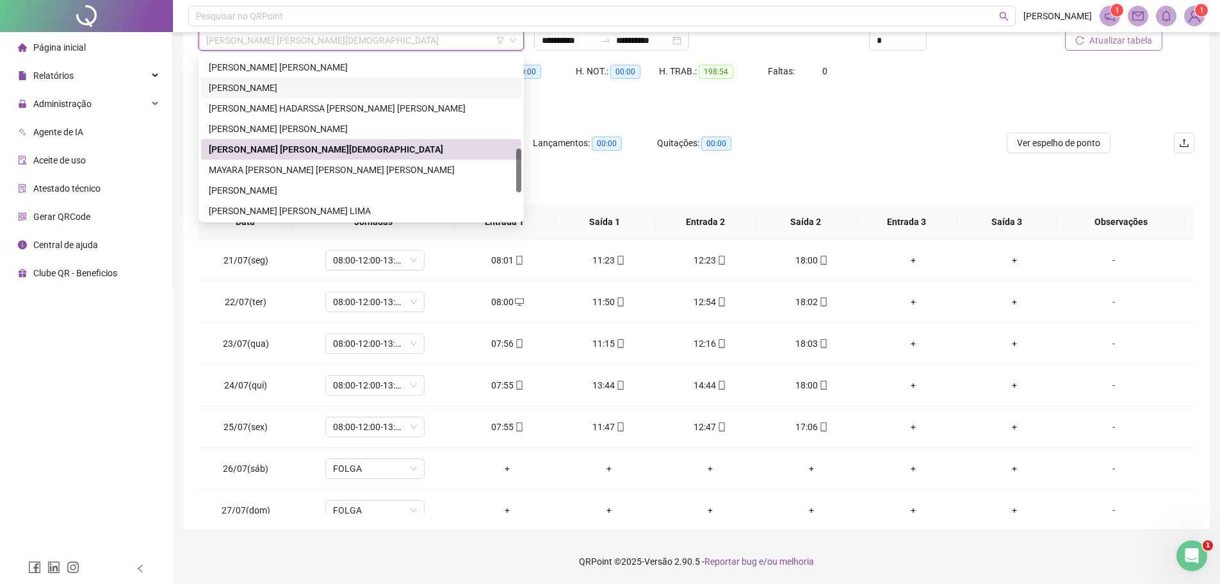
drag, startPoint x: 519, startPoint y: 147, endPoint x: 518, endPoint y: 163, distance: 16.1
click at [518, 163] on div at bounding box center [518, 171] width 5 height 44
click at [325, 191] on div "[PERSON_NAME]" at bounding box center [361, 190] width 305 height 14
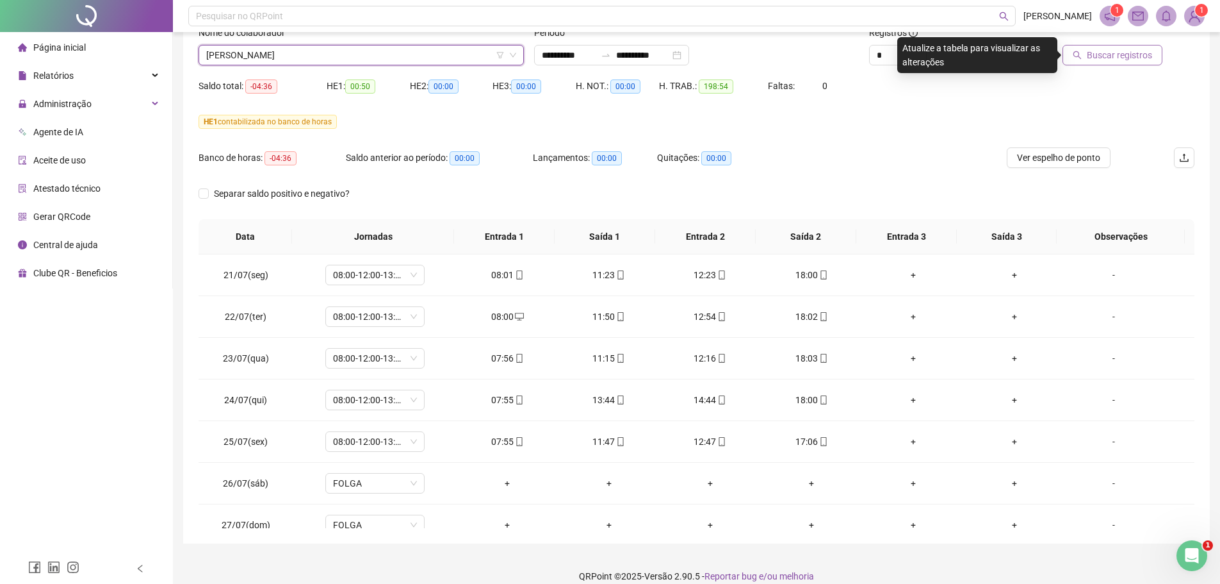
scroll to position [43, 0]
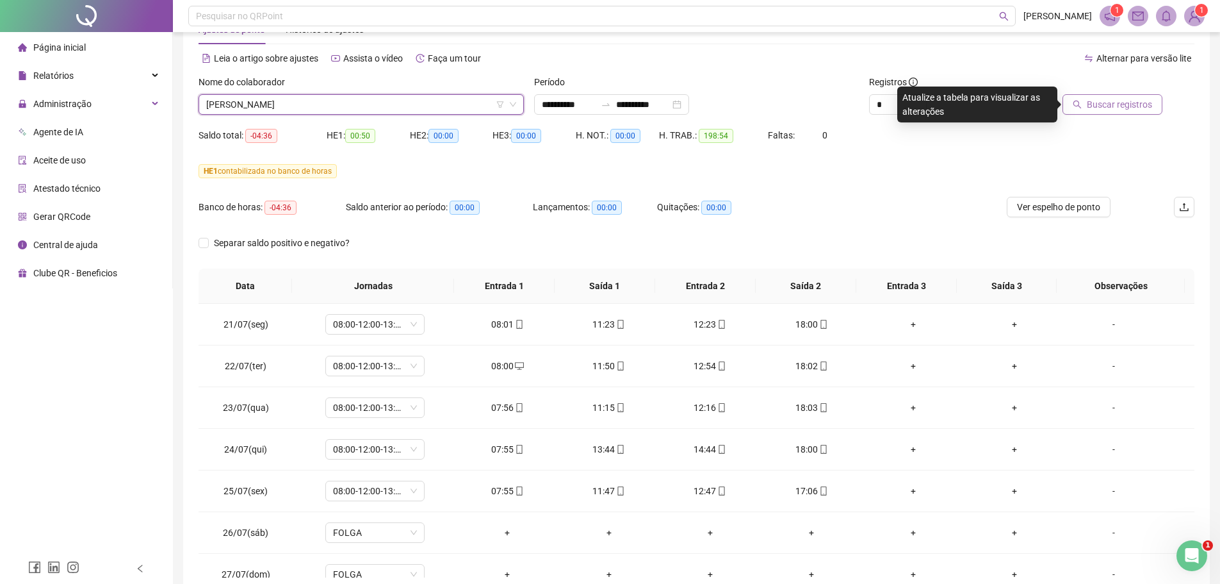
click at [1104, 104] on span "Buscar registros" at bounding box center [1119, 104] width 65 height 14
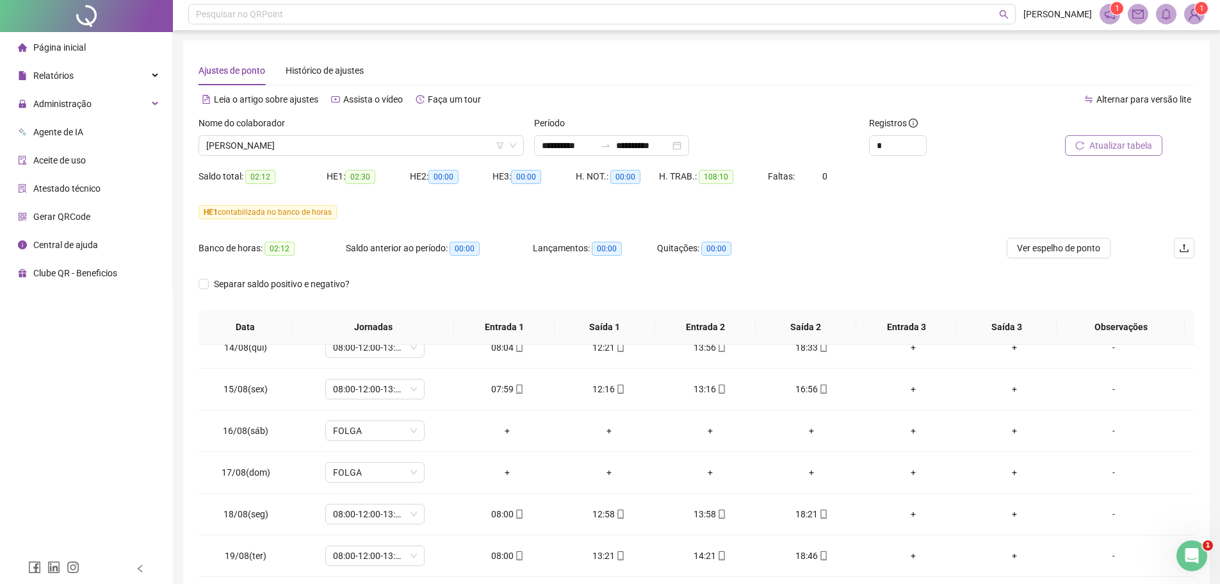
scroll to position [0, 0]
click at [331, 149] on span "[PERSON_NAME]" at bounding box center [361, 147] width 310 height 19
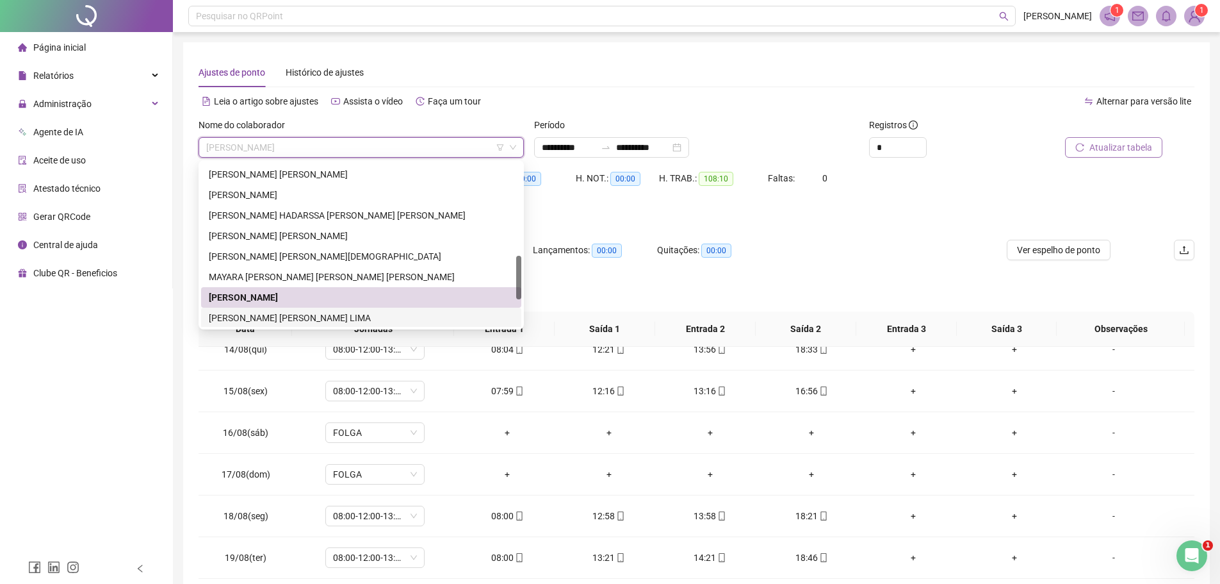
click at [263, 319] on div "[PERSON_NAME] [PERSON_NAME] LIMA" at bounding box center [361, 318] width 305 height 14
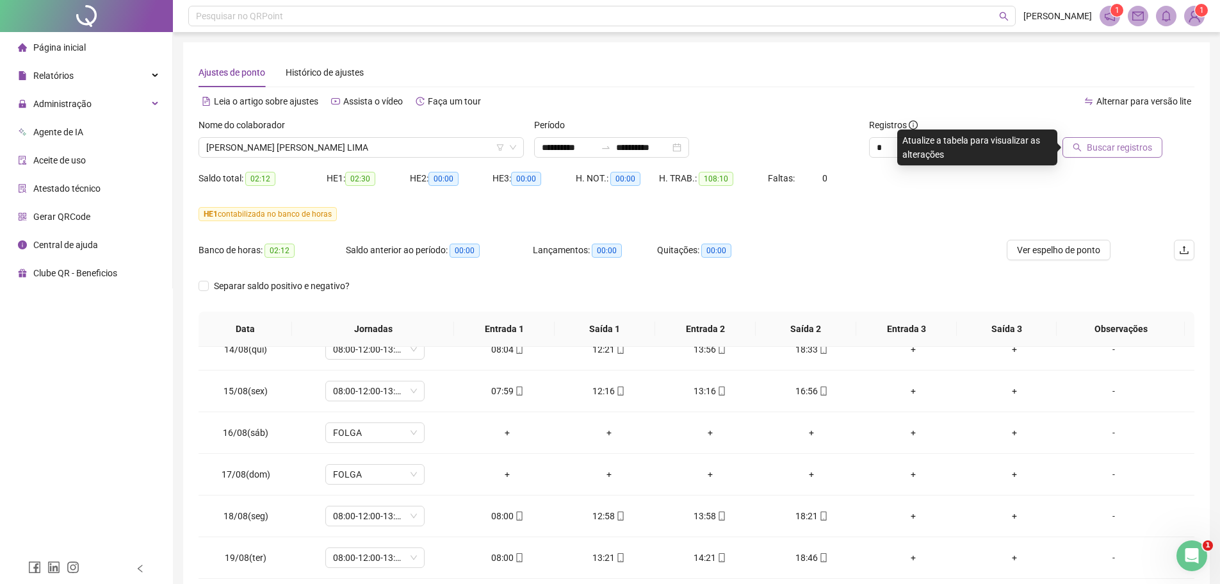
click at [1135, 145] on span "Buscar registros" at bounding box center [1119, 147] width 65 height 14
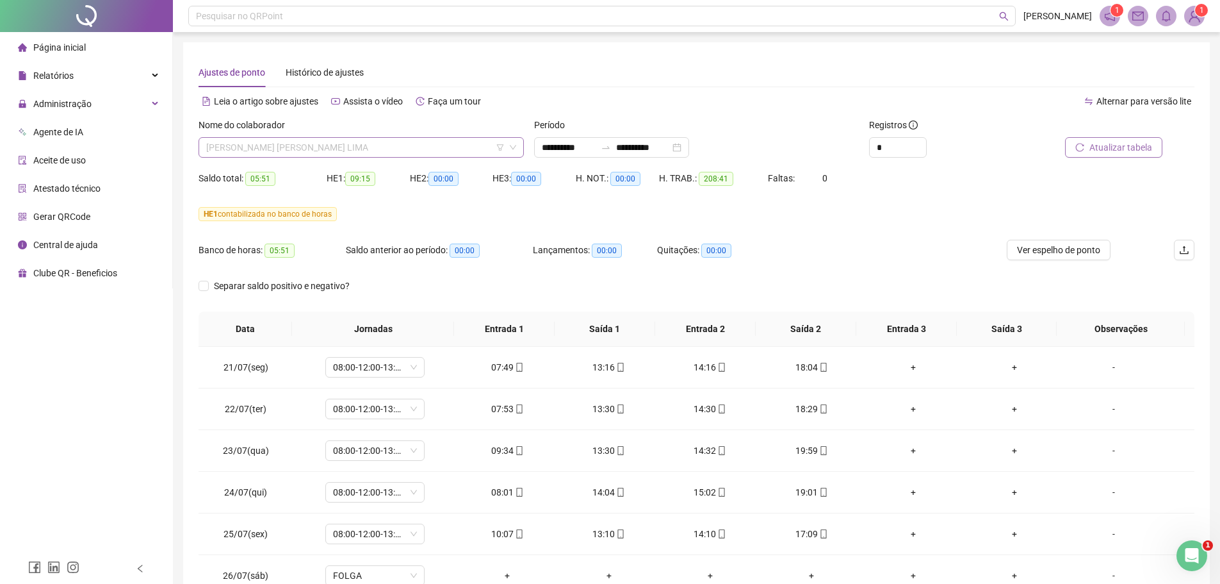
scroll to position [348, 0]
click at [388, 150] on span "[PERSON_NAME] [PERSON_NAME] LIMA" at bounding box center [361, 147] width 310 height 19
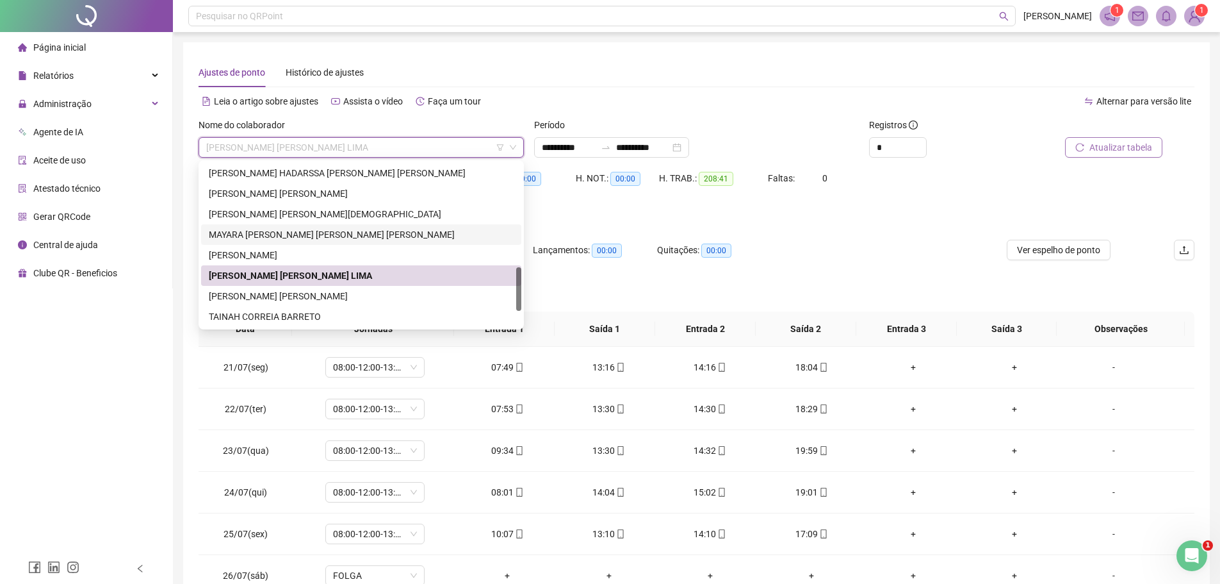
drag, startPoint x: 520, startPoint y: 275, endPoint x: 512, endPoint y: 288, distance: 14.9
click at [518, 287] on div at bounding box center [518, 289] width 5 height 44
click at [392, 294] on div "[PERSON_NAME] [PERSON_NAME]" at bounding box center [361, 293] width 305 height 14
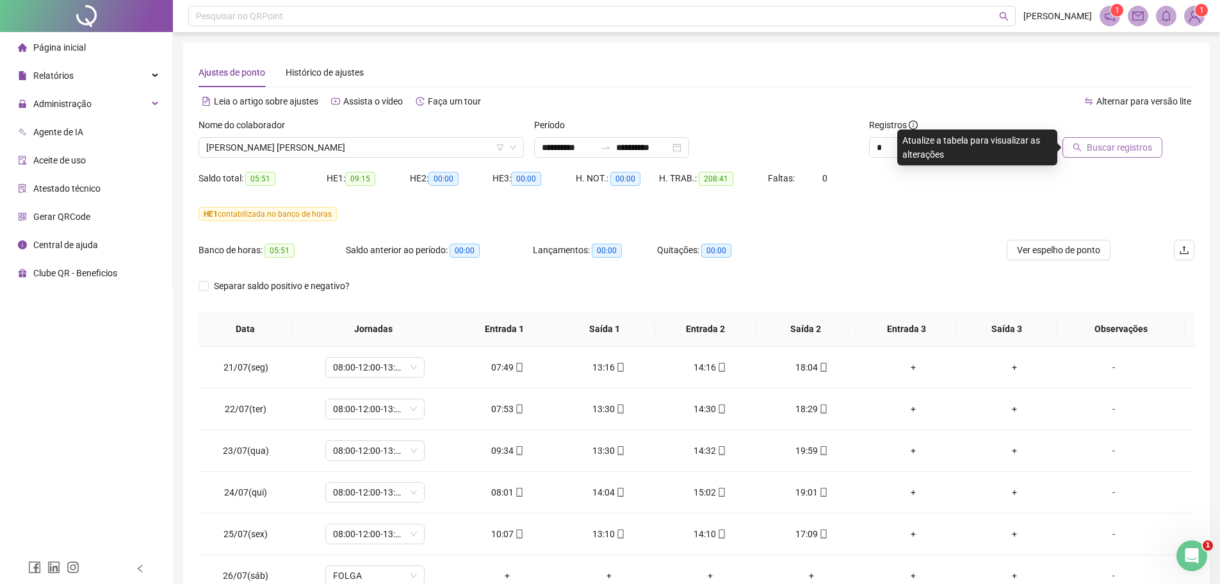
click at [1112, 145] on span "Buscar registros" at bounding box center [1119, 147] width 65 height 14
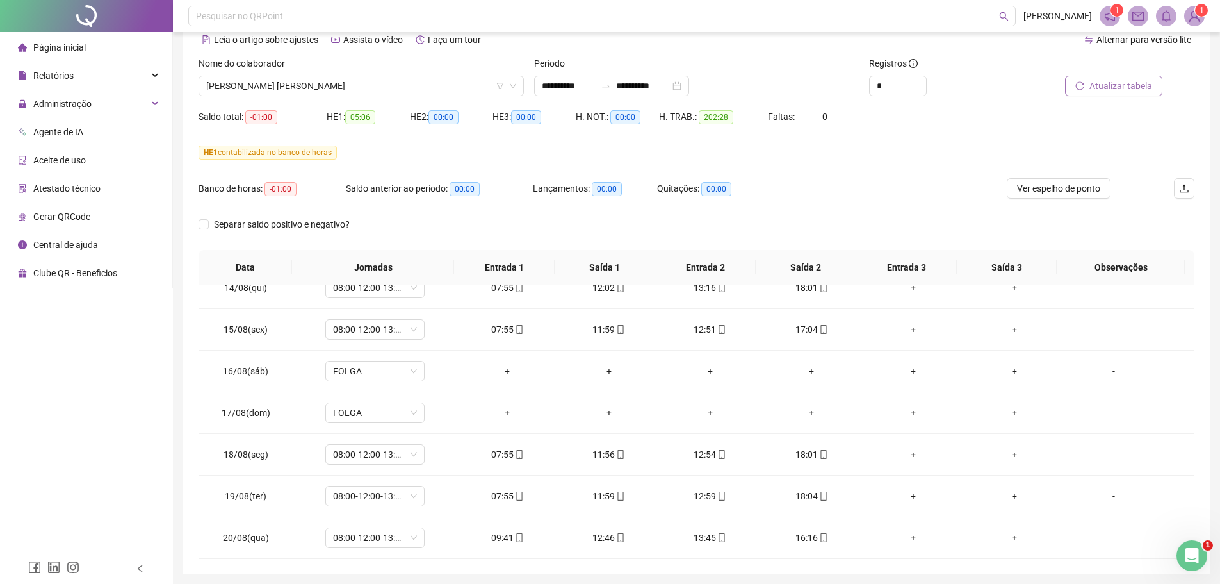
scroll to position [0, 0]
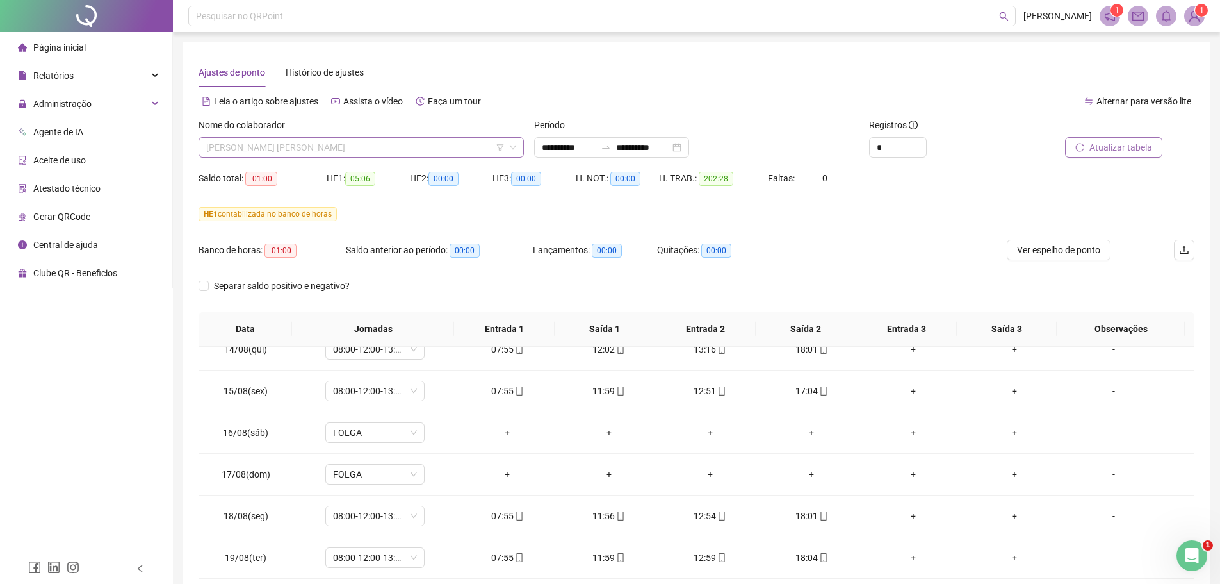
click at [417, 149] on span "[PERSON_NAME] [PERSON_NAME]" at bounding box center [361, 147] width 310 height 19
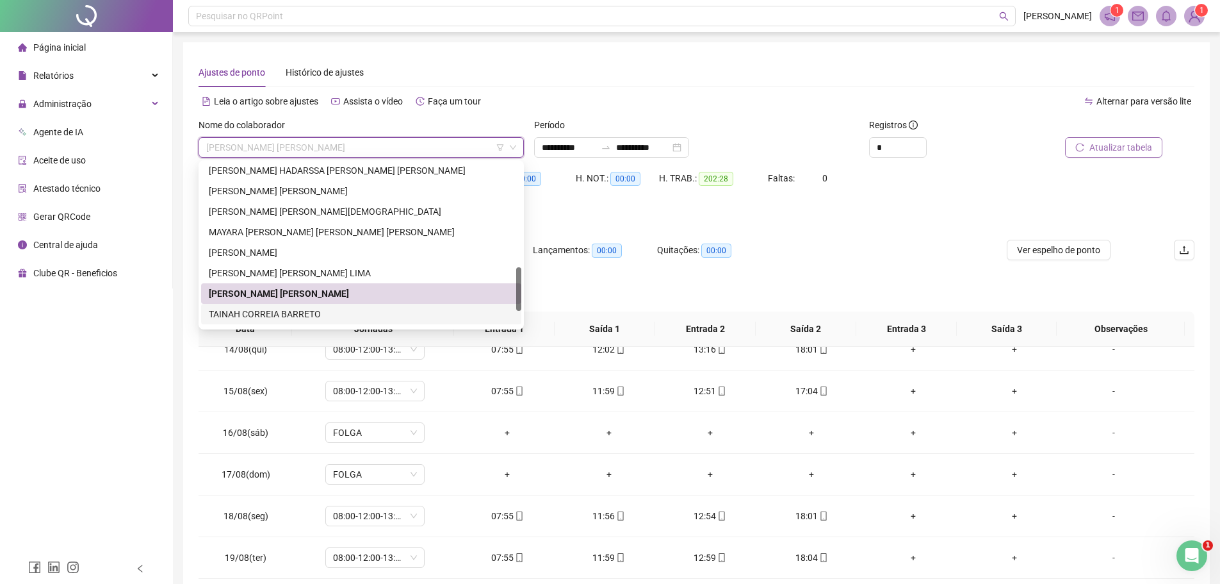
click at [336, 313] on div "TAINAH CORREIA BARRETO" at bounding box center [361, 314] width 305 height 14
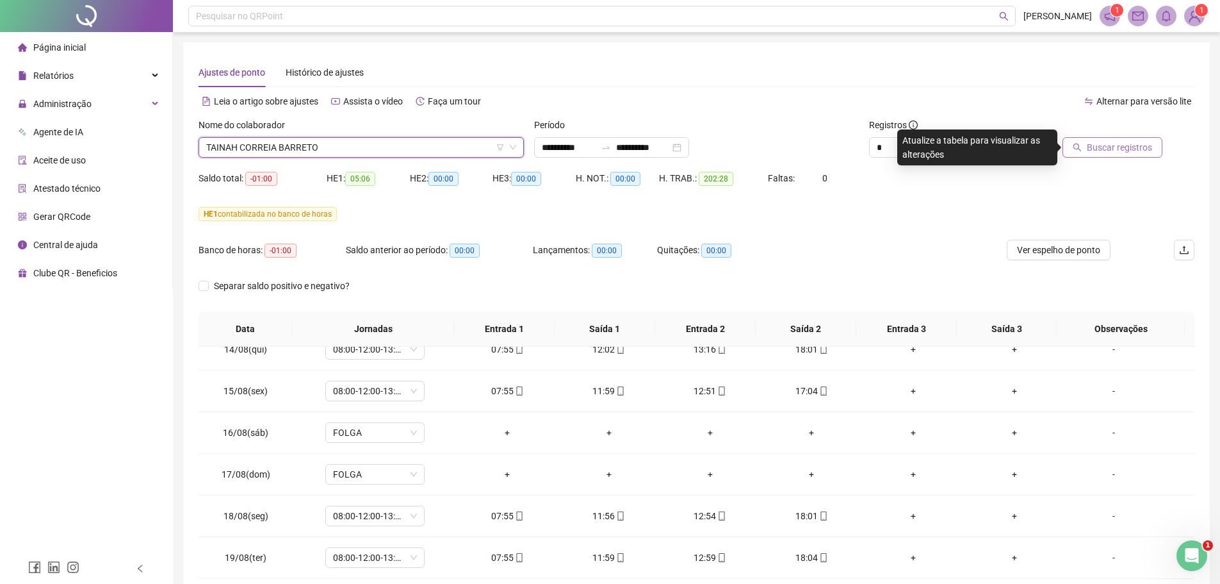
click at [1108, 149] on span "Buscar registros" at bounding box center [1119, 147] width 65 height 14
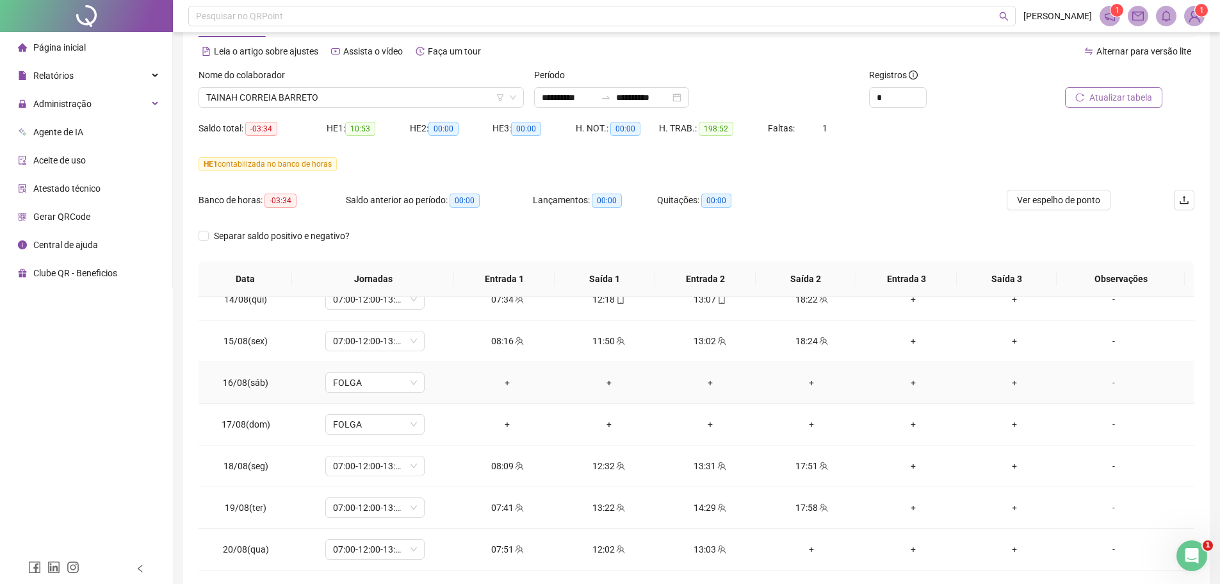
scroll to position [107, 0]
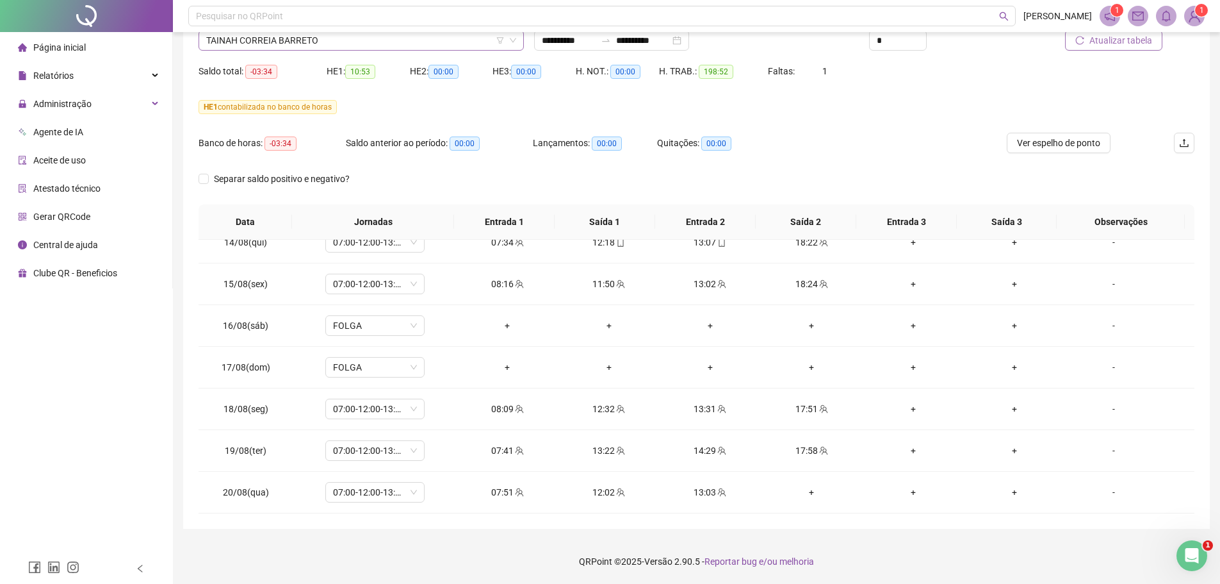
click at [333, 38] on span "TAINAH CORREIA BARRETO" at bounding box center [361, 40] width 310 height 19
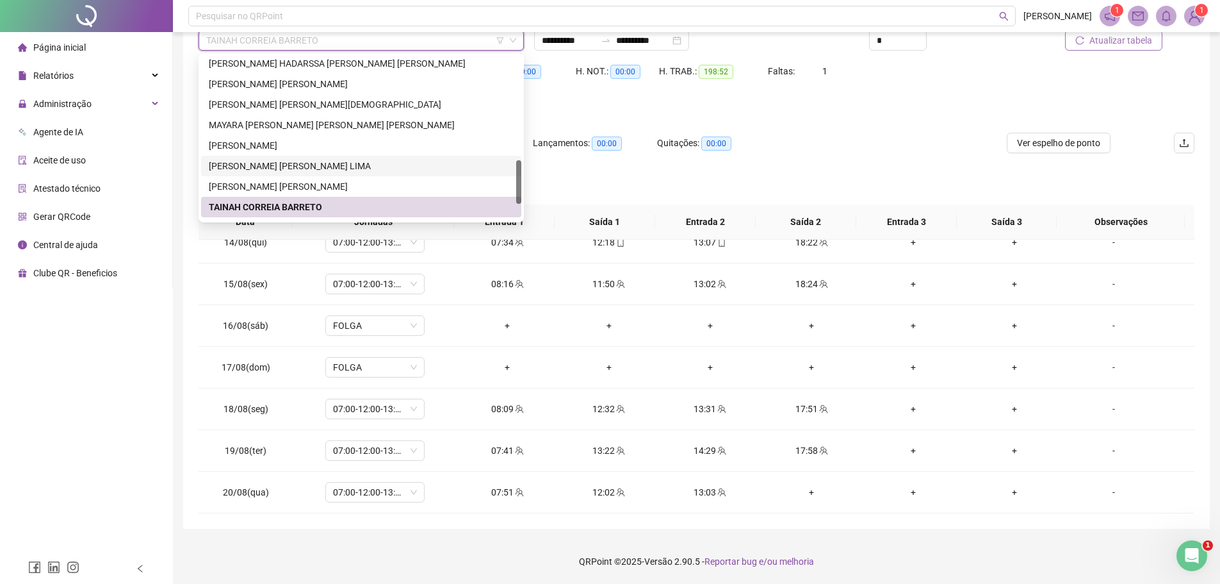
scroll to position [451, 0]
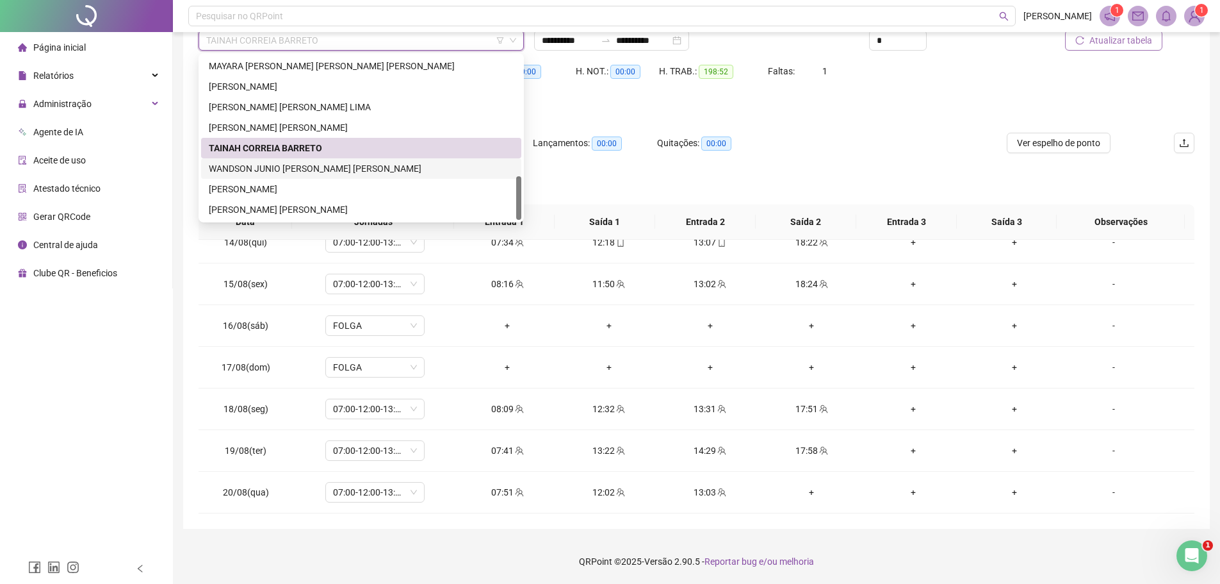
click at [322, 166] on div "WANDSON JUNIO [PERSON_NAME] [PERSON_NAME]" at bounding box center [361, 168] width 305 height 14
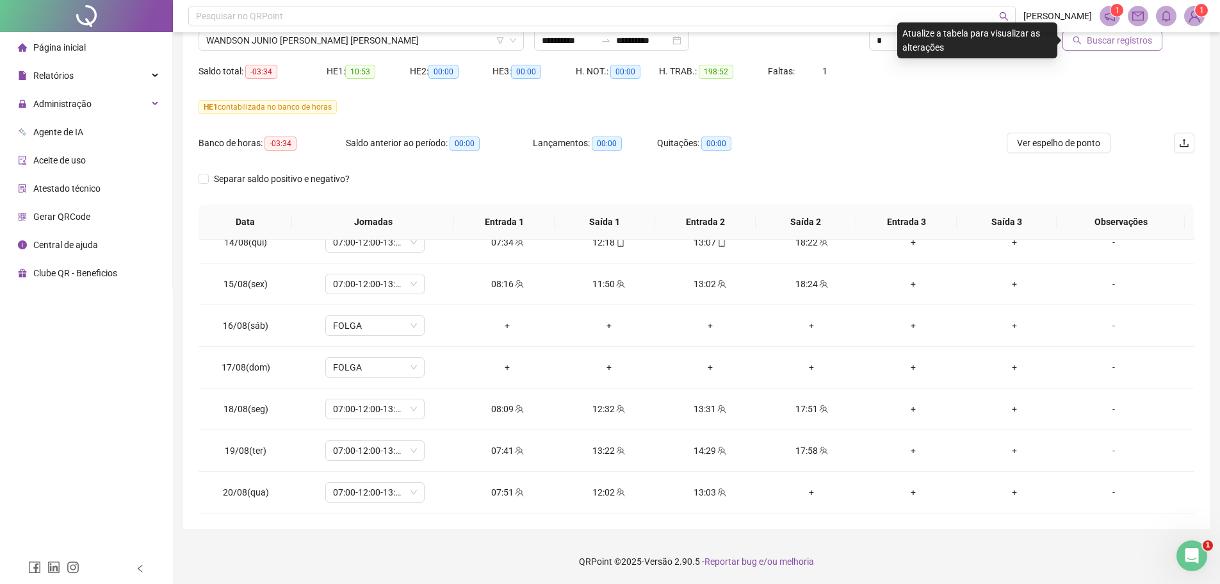
click at [1097, 38] on span "Buscar registros" at bounding box center [1119, 40] width 65 height 14
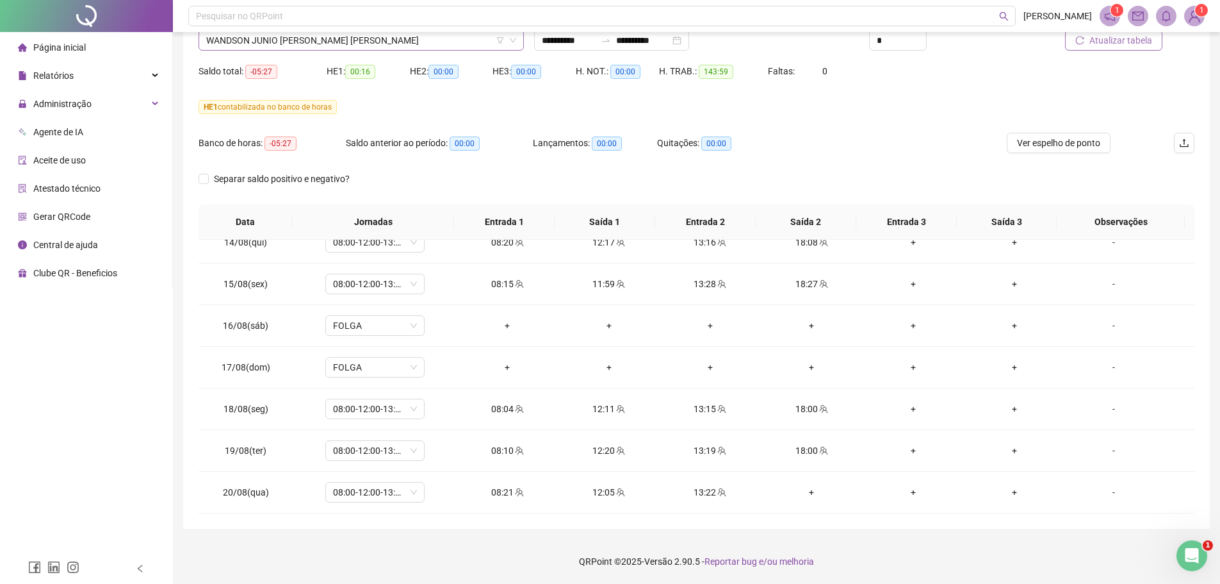
click at [416, 42] on span "WANDSON JUNIO [PERSON_NAME] [PERSON_NAME]" at bounding box center [361, 40] width 310 height 19
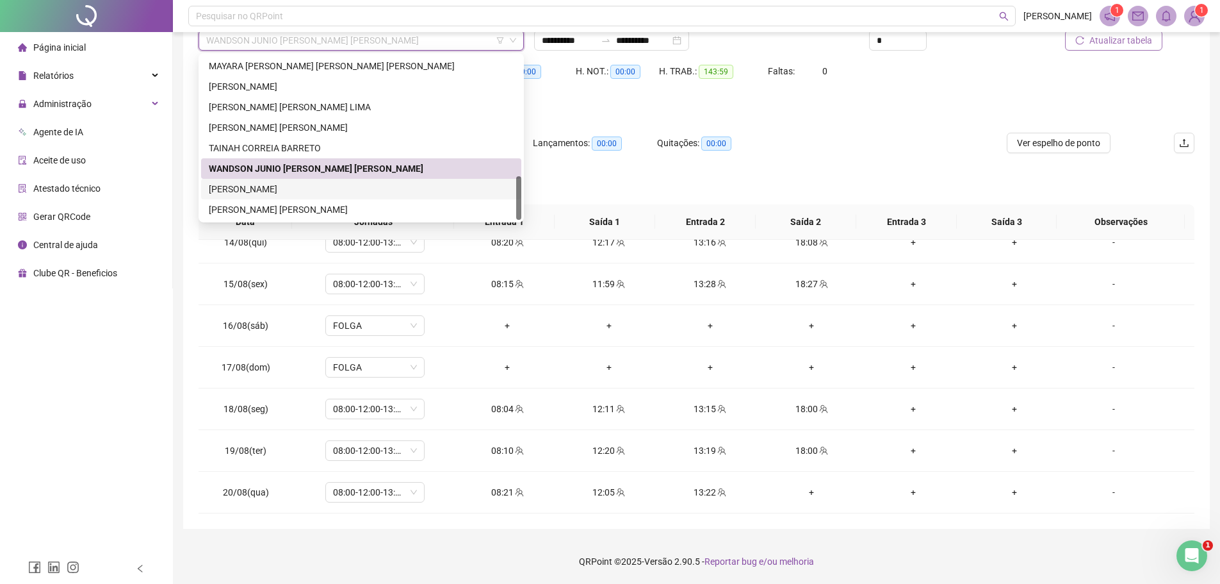
click at [336, 187] on div "[PERSON_NAME]" at bounding box center [361, 189] width 305 height 14
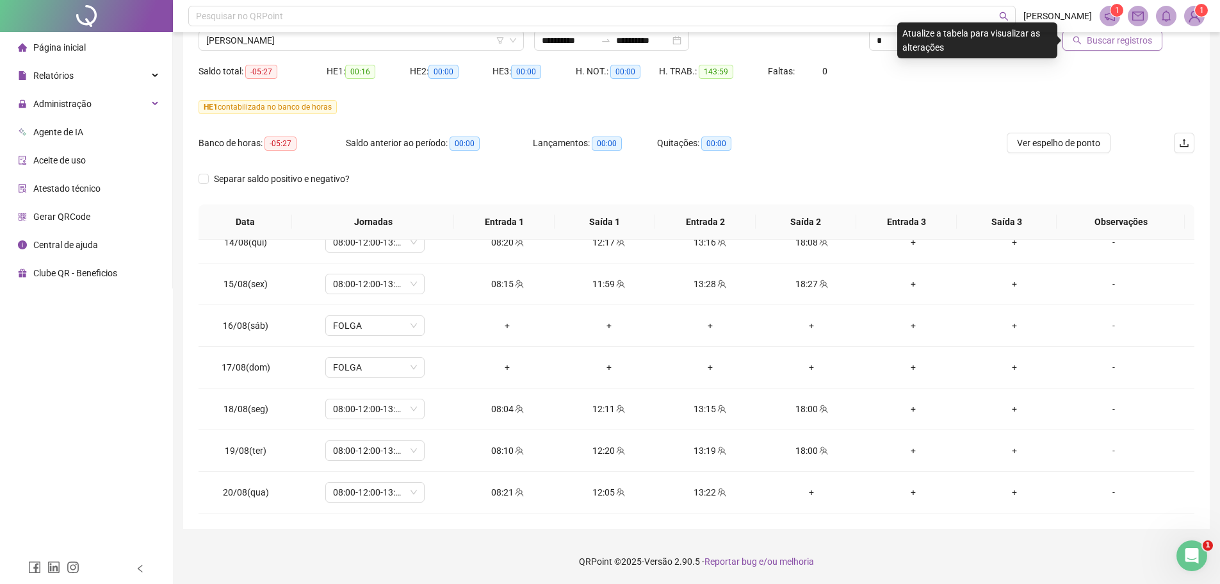
click at [1096, 42] on span "Buscar registros" at bounding box center [1119, 40] width 65 height 14
